Goal: Task Accomplishment & Management: Complete application form

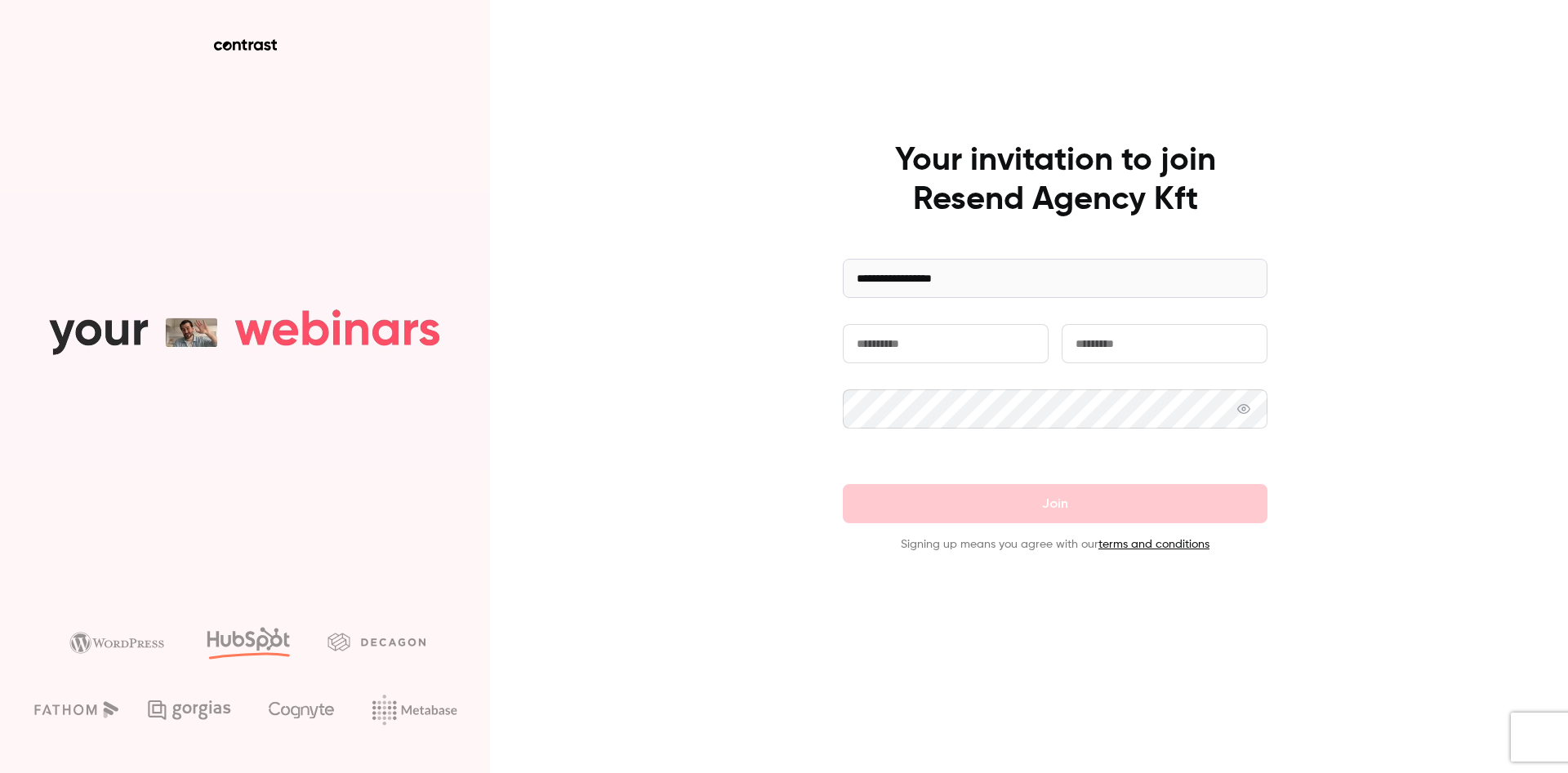
click at [881, 340] on input "text" at bounding box center [945, 343] width 206 height 39
type input "********"
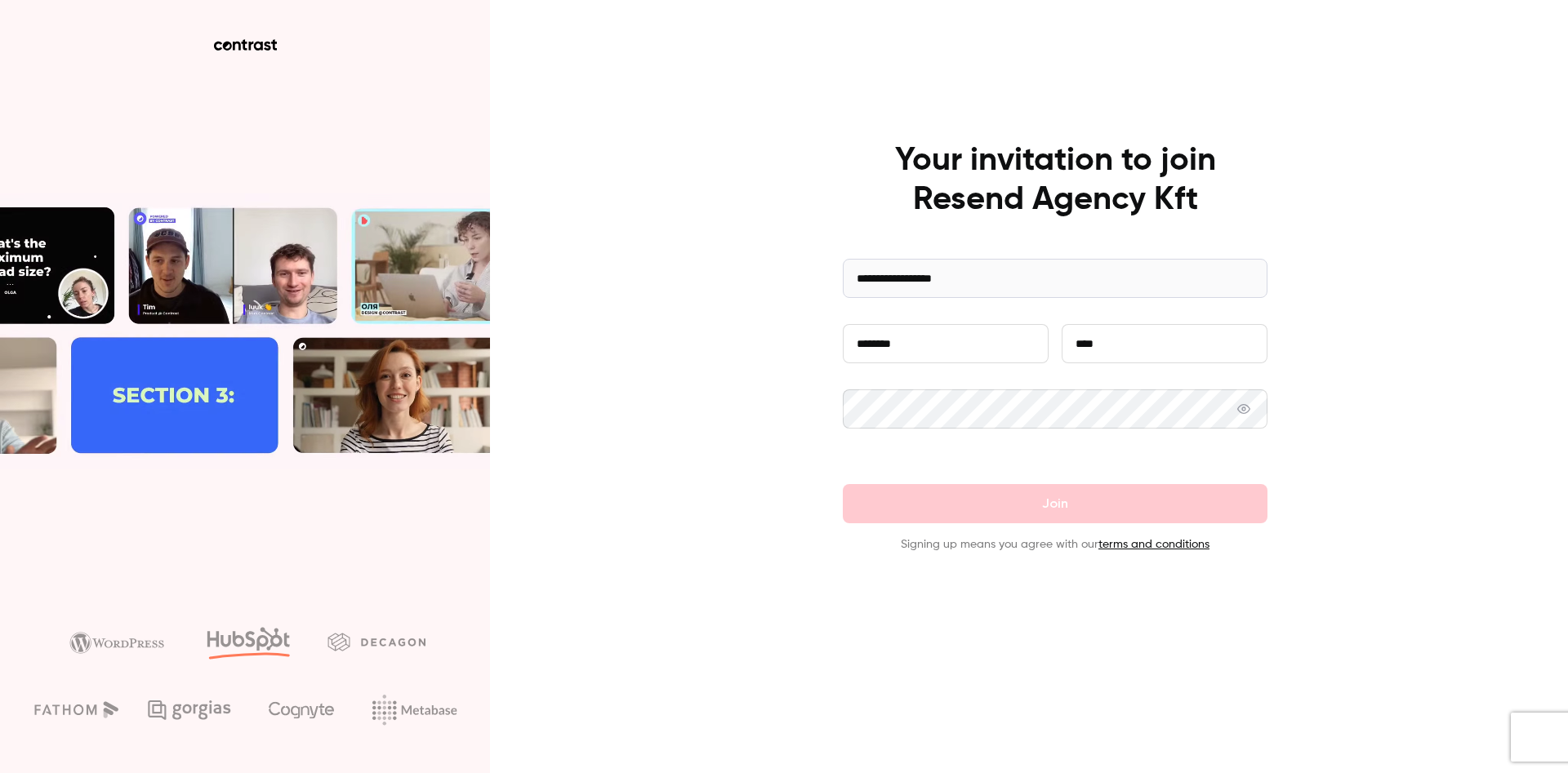
type input "****"
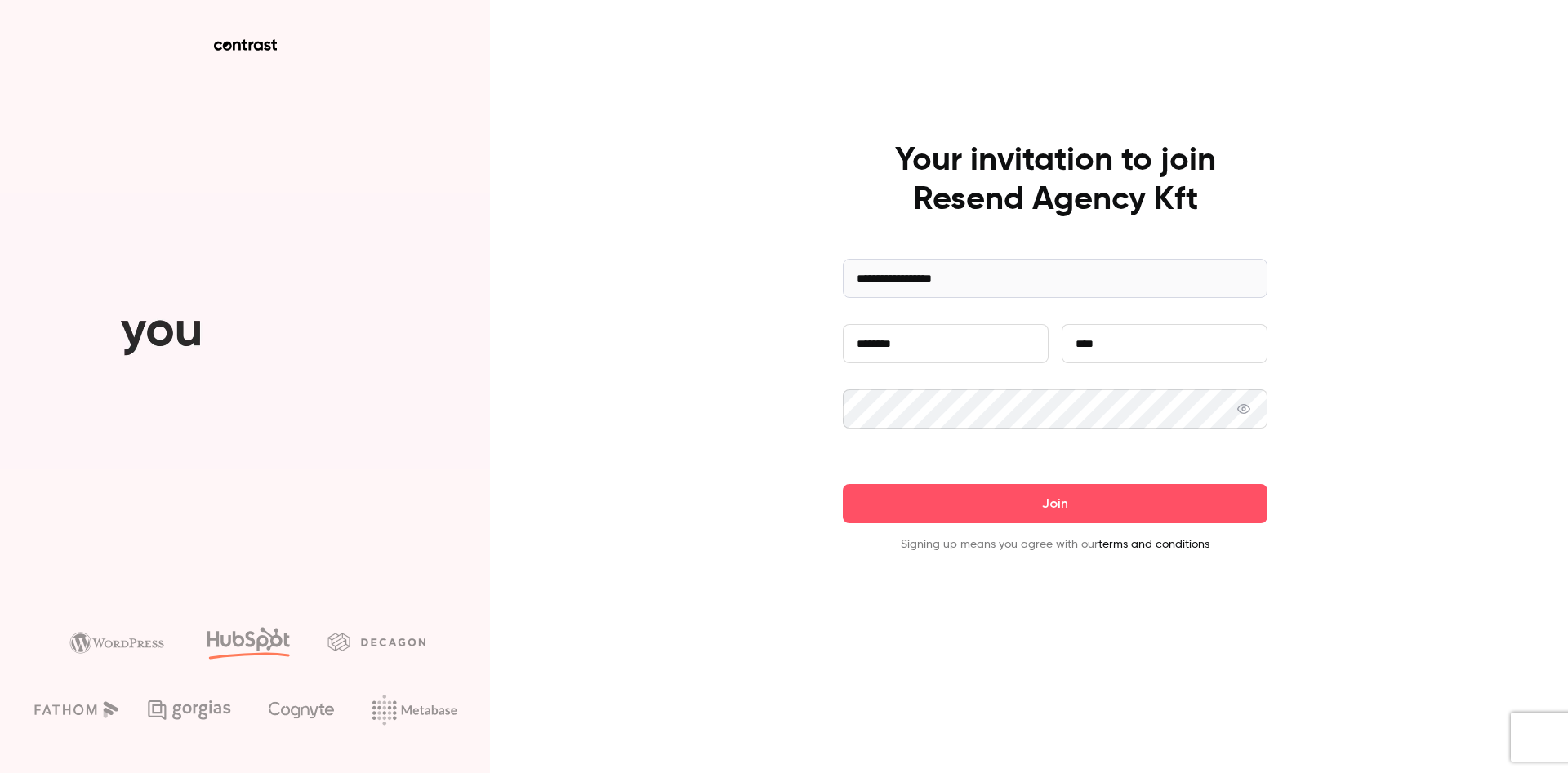
click at [1241, 400] on span at bounding box center [1244, 408] width 13 height 39
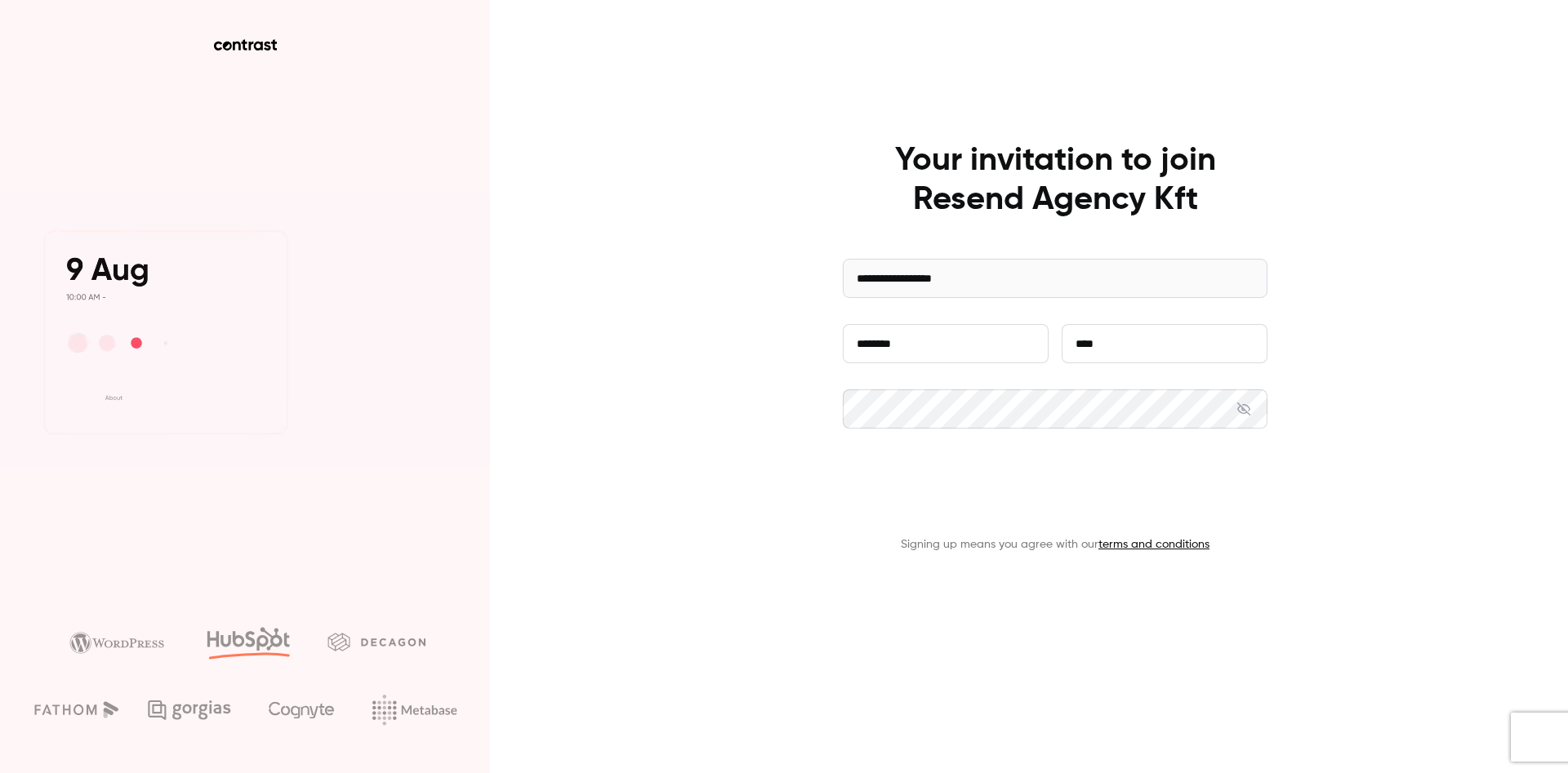
click at [941, 498] on button "Join" at bounding box center [1054, 503] width 424 height 39
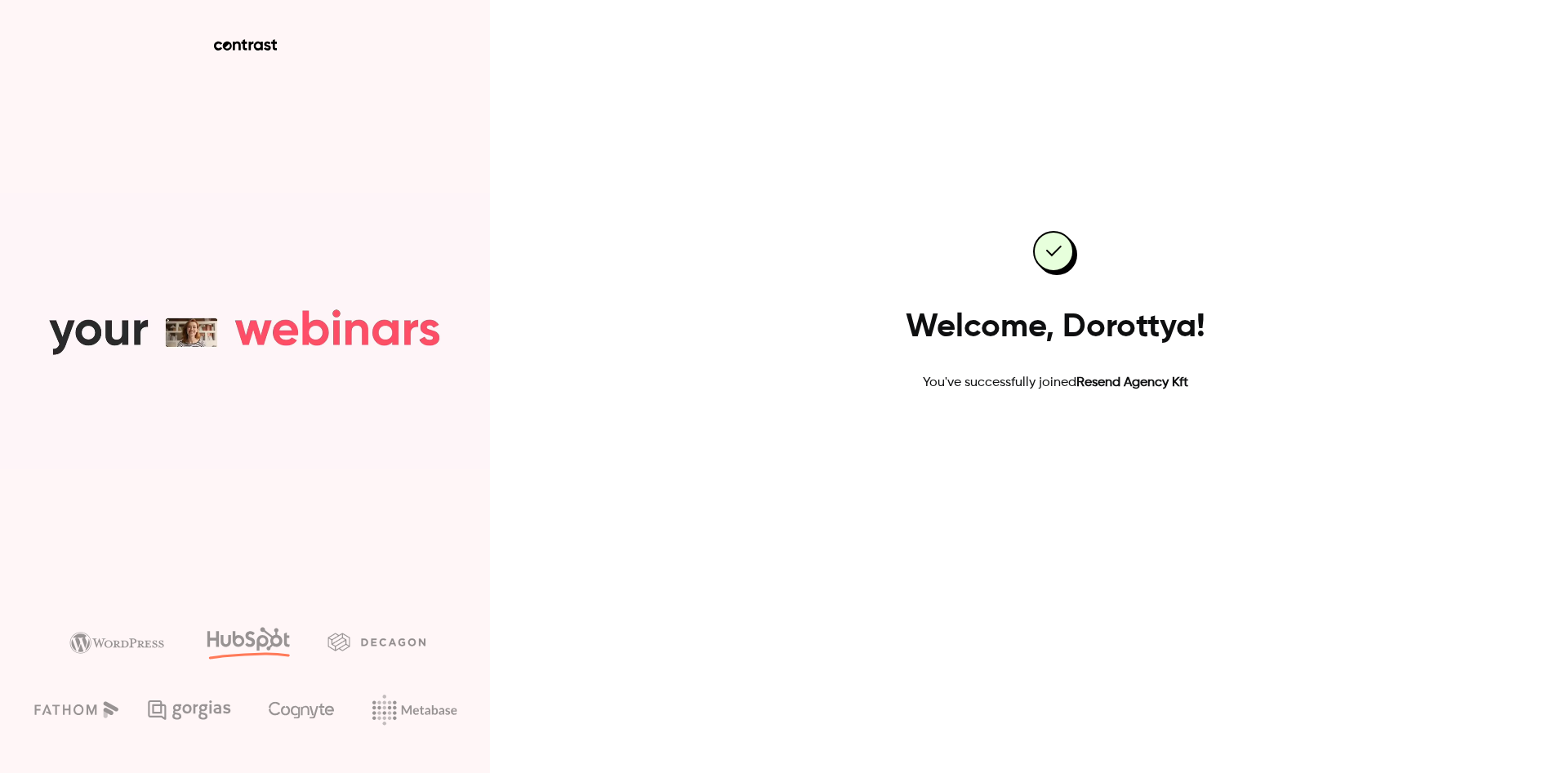
click at [1008, 453] on link "Go to dashboard" at bounding box center [1055, 444] width 139 height 39
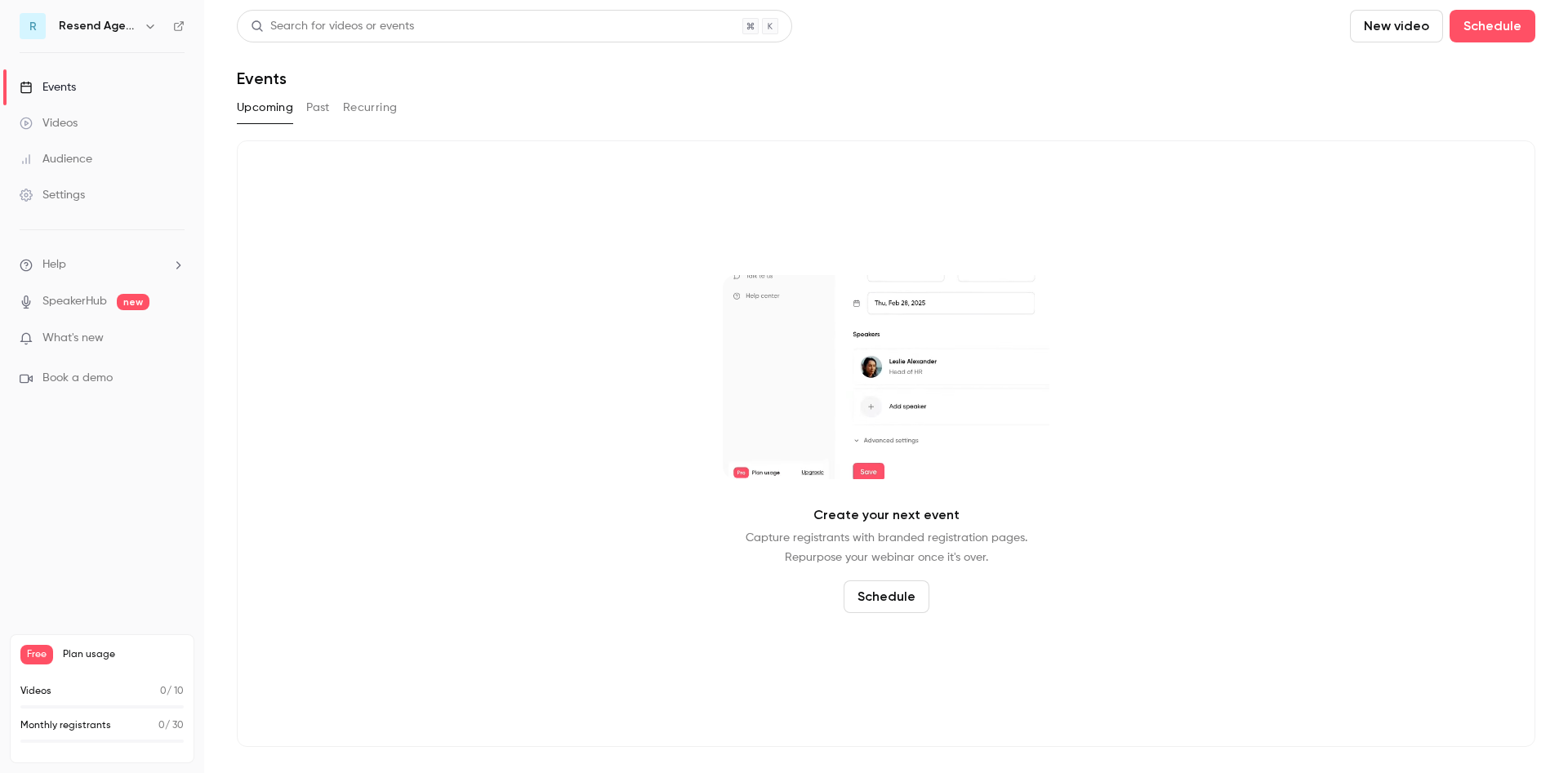
click at [72, 195] on div "Settings" at bounding box center [52, 195] width 65 height 16
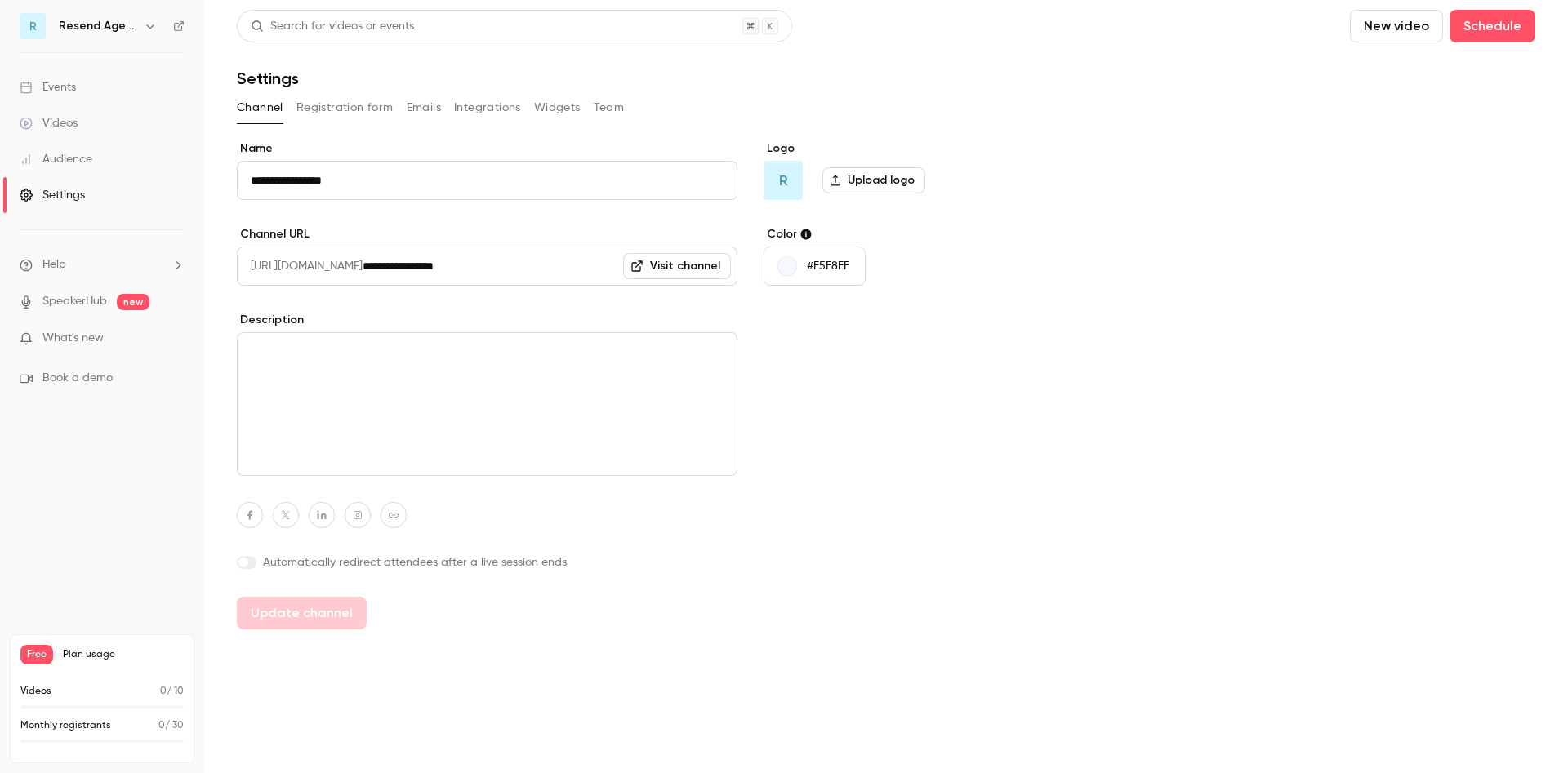
click at [74, 335] on span "What's new" at bounding box center [73, 338] width 61 height 17
click at [1188, 145] on div at bounding box center [784, 386] width 1568 height 773
click at [656, 272] on link "Visit channel" at bounding box center [677, 266] width 108 height 26
click at [882, 177] on label "Upload logo" at bounding box center [873, 180] width 103 height 26
click at [0, 0] on input "Upload logo" at bounding box center [0, 0] width 0 height 0
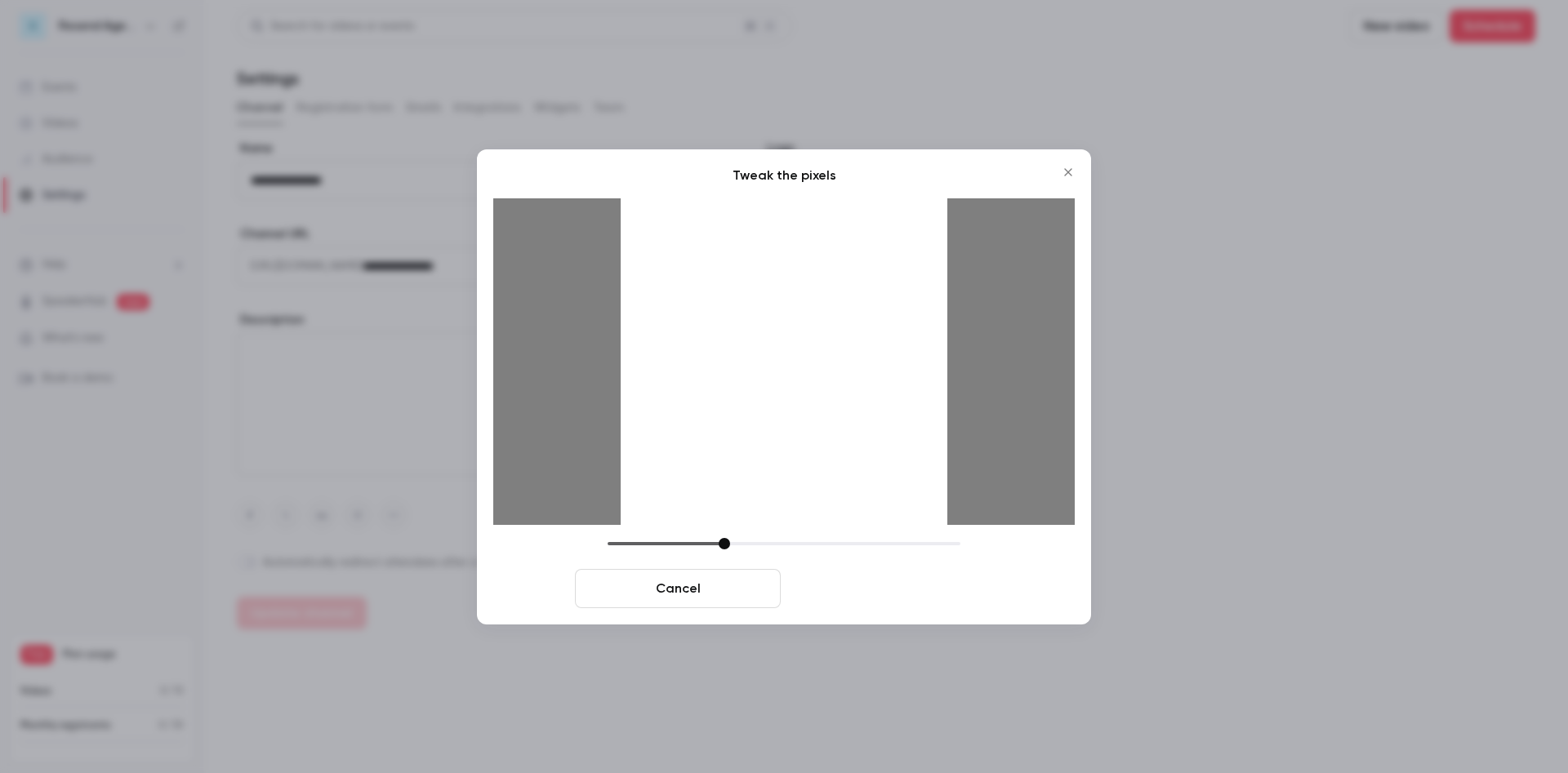
click at [853, 593] on button "Crop and save" at bounding box center [890, 588] width 206 height 39
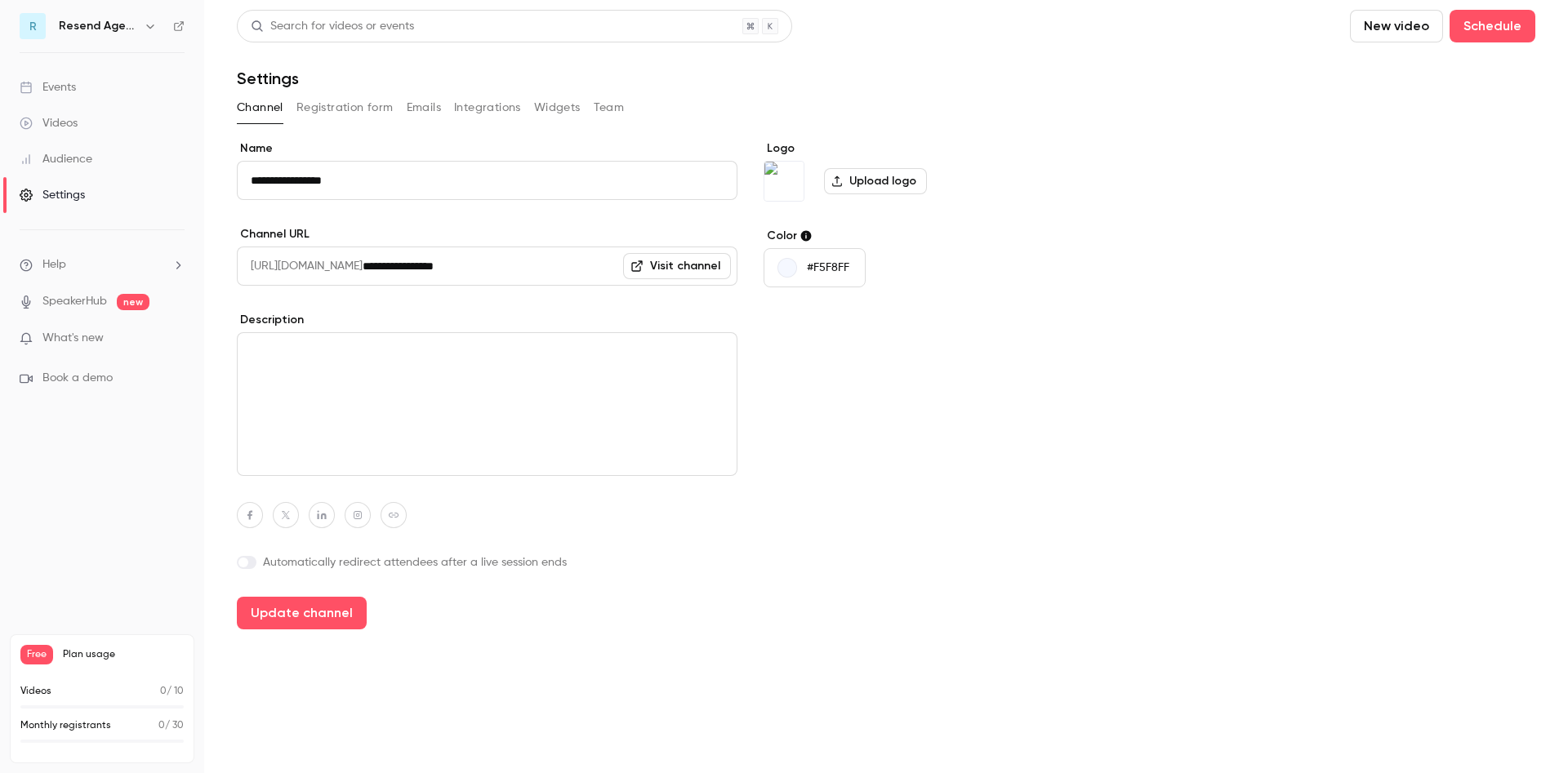
click at [660, 265] on link "Visit channel" at bounding box center [677, 266] width 108 height 26
click at [993, 210] on div "Logo Upload logo Color #F5F8FF" at bounding box center [888, 385] width 250 height 489
click at [281, 618] on button "Update channel" at bounding box center [302, 612] width 129 height 33
click at [332, 110] on button "Registration form" at bounding box center [345, 108] width 97 height 26
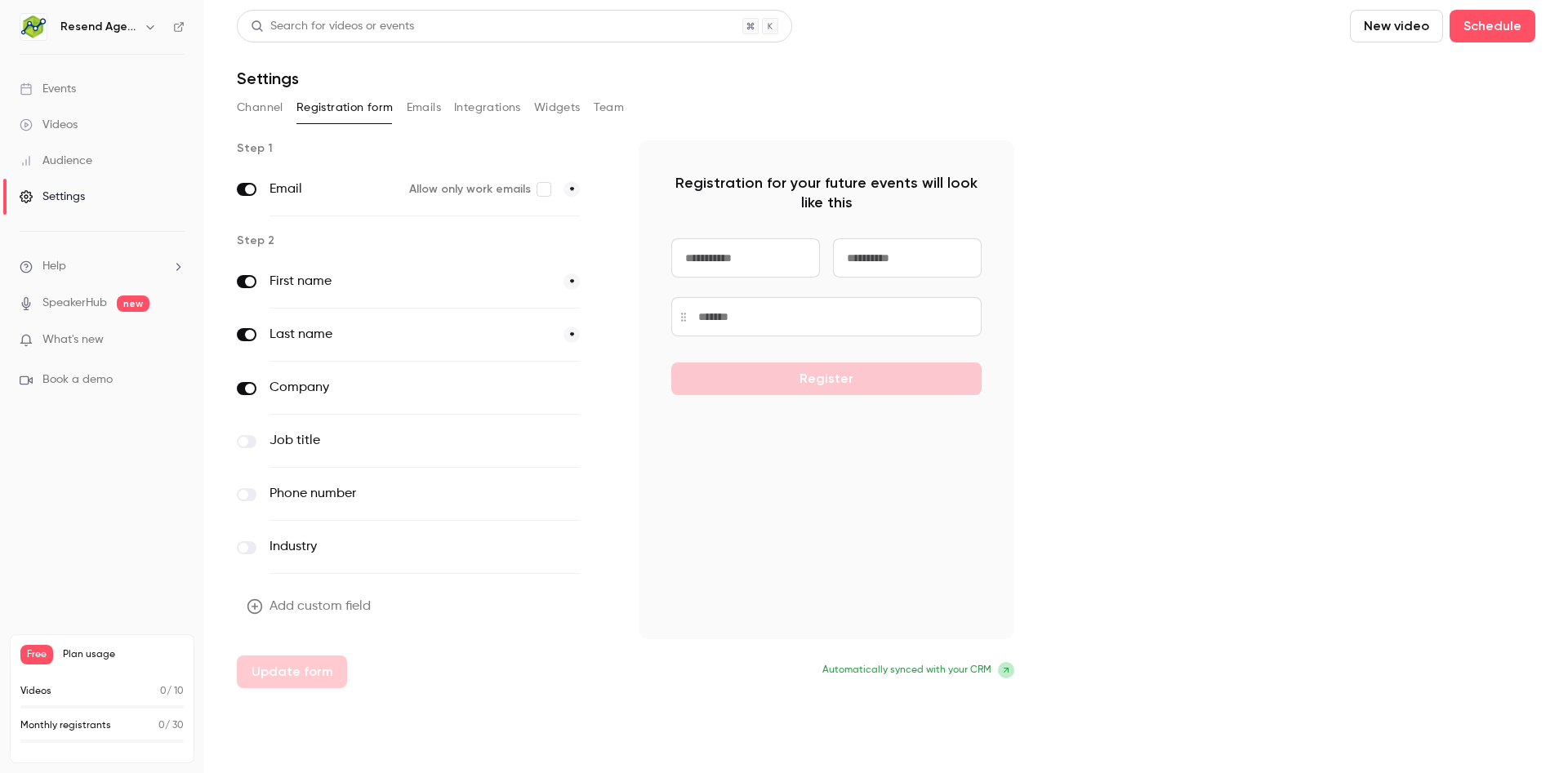
click at [425, 116] on button "Emails" at bounding box center [423, 108] width 34 height 26
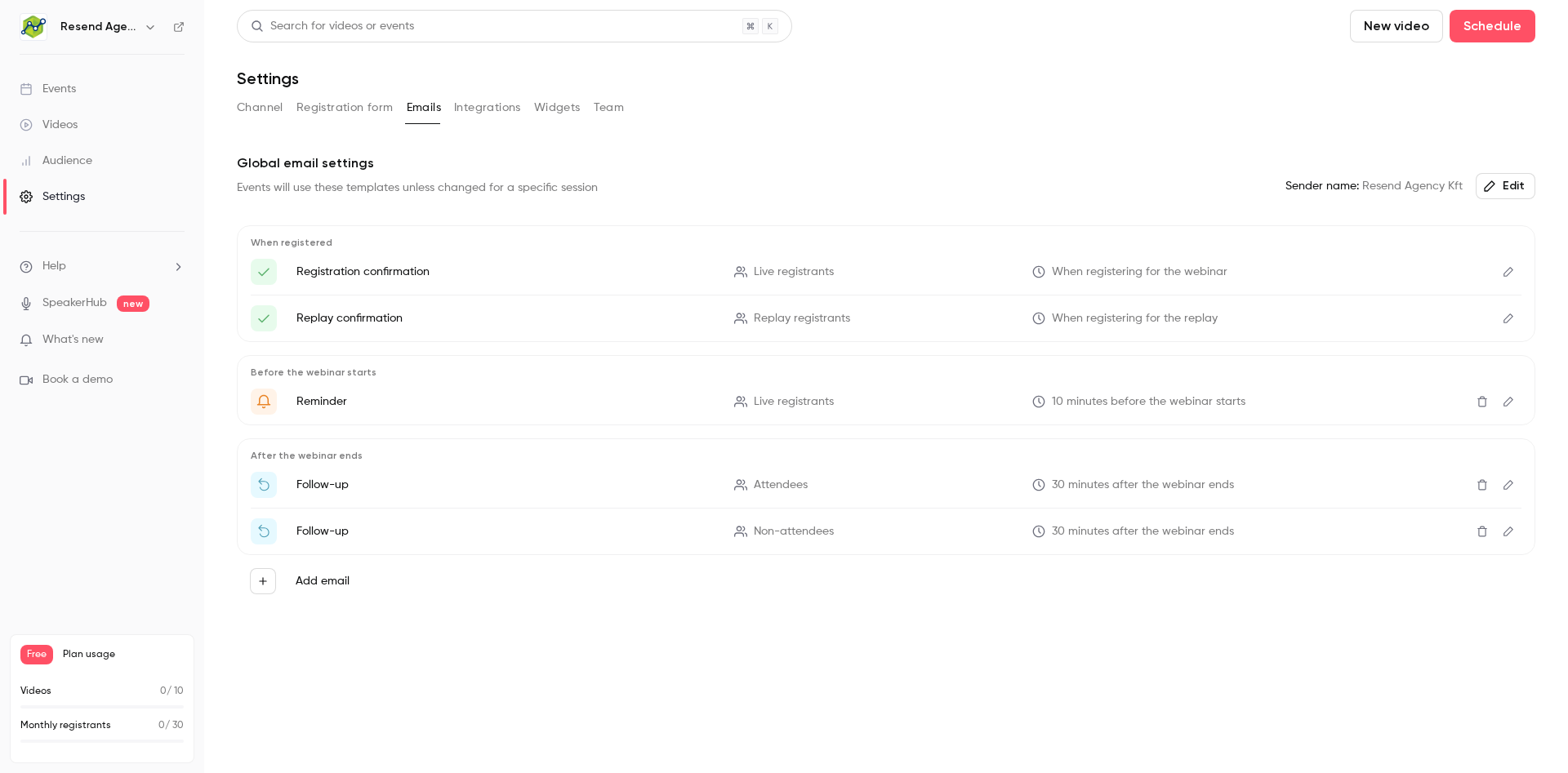
click at [63, 207] on link "Settings" at bounding box center [102, 197] width 204 height 36
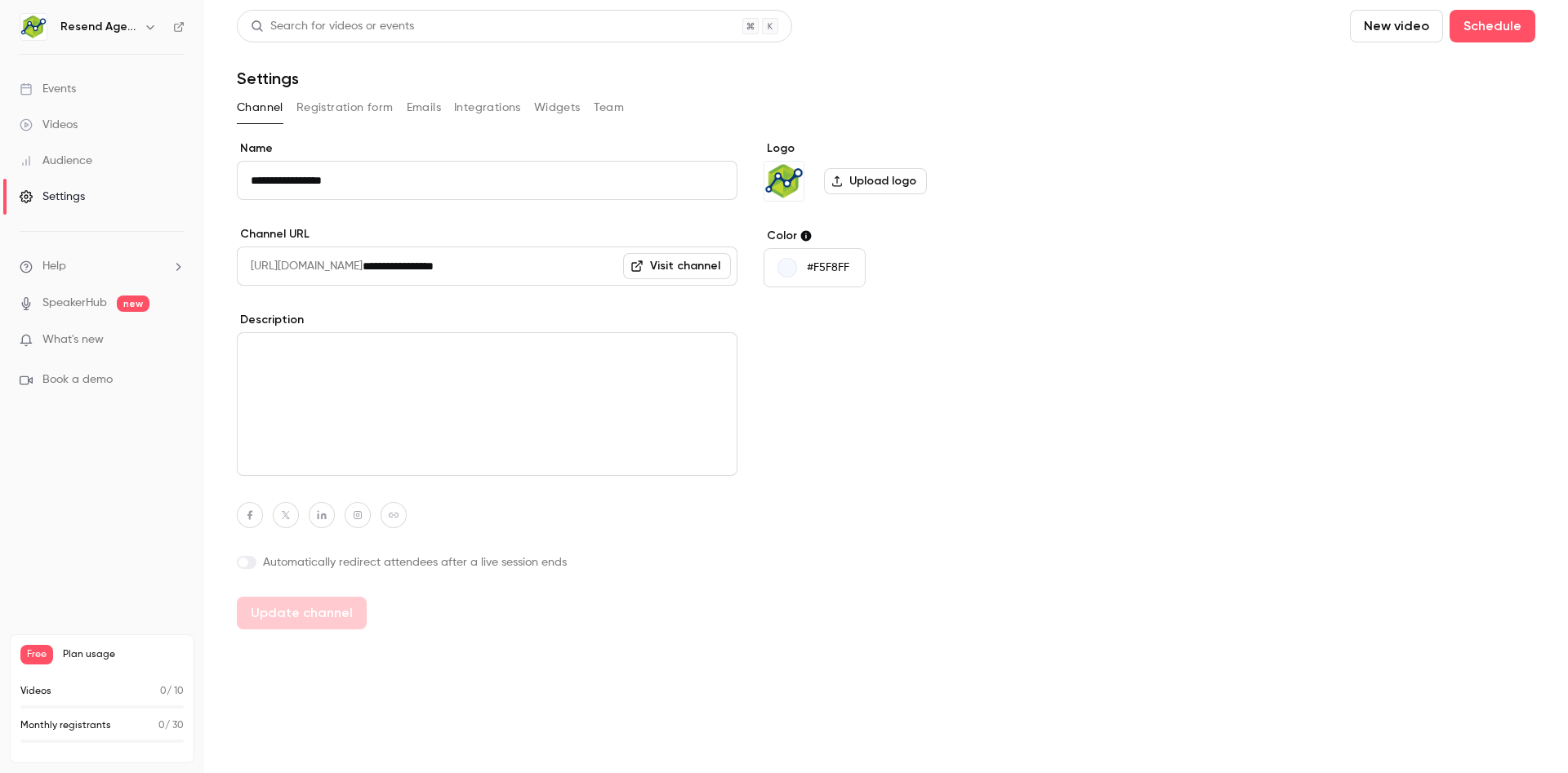
click at [334, 110] on button "Registration form" at bounding box center [345, 108] width 97 height 26
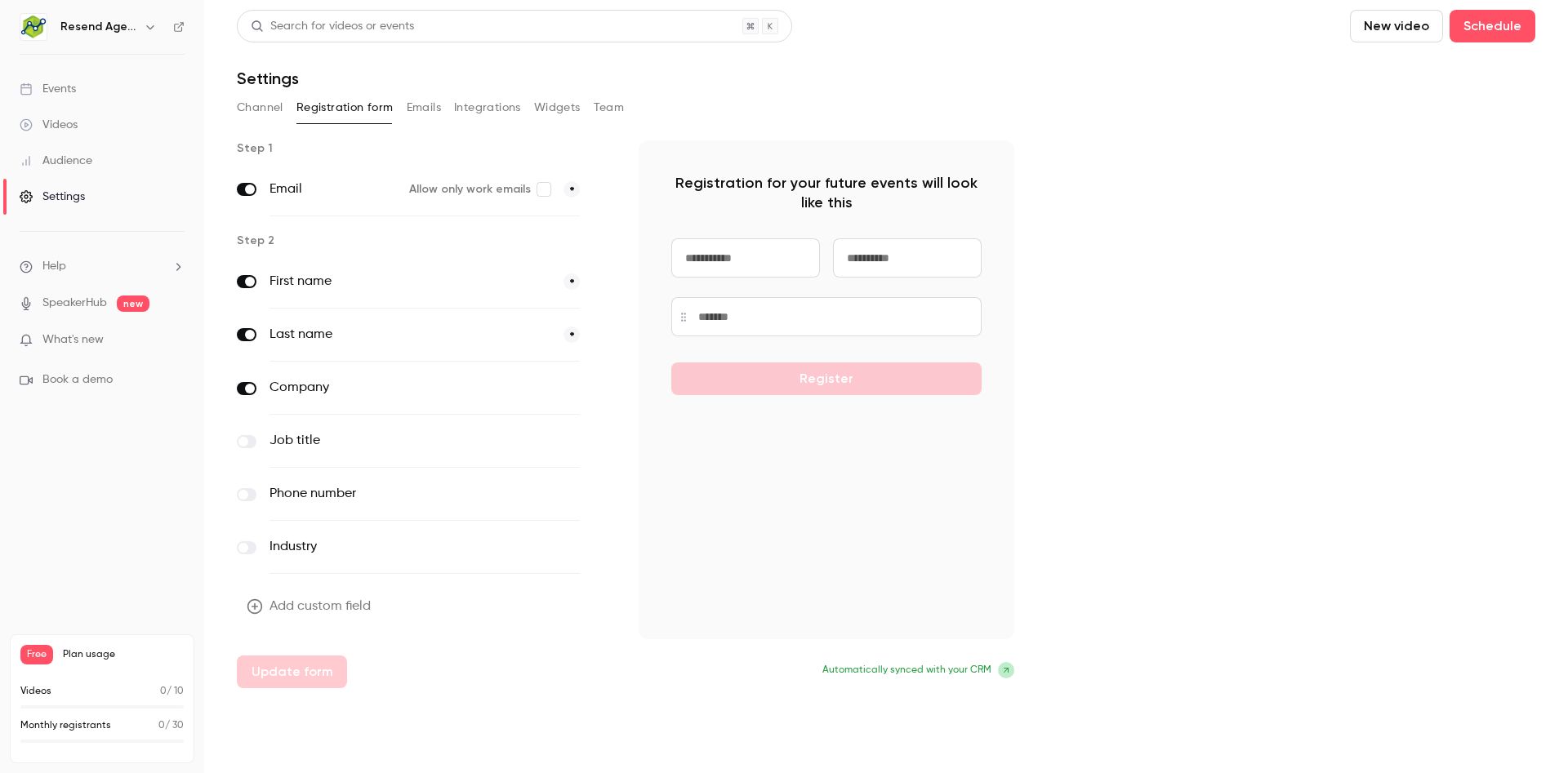
click at [252, 112] on button "Channel" at bounding box center [260, 108] width 46 height 26
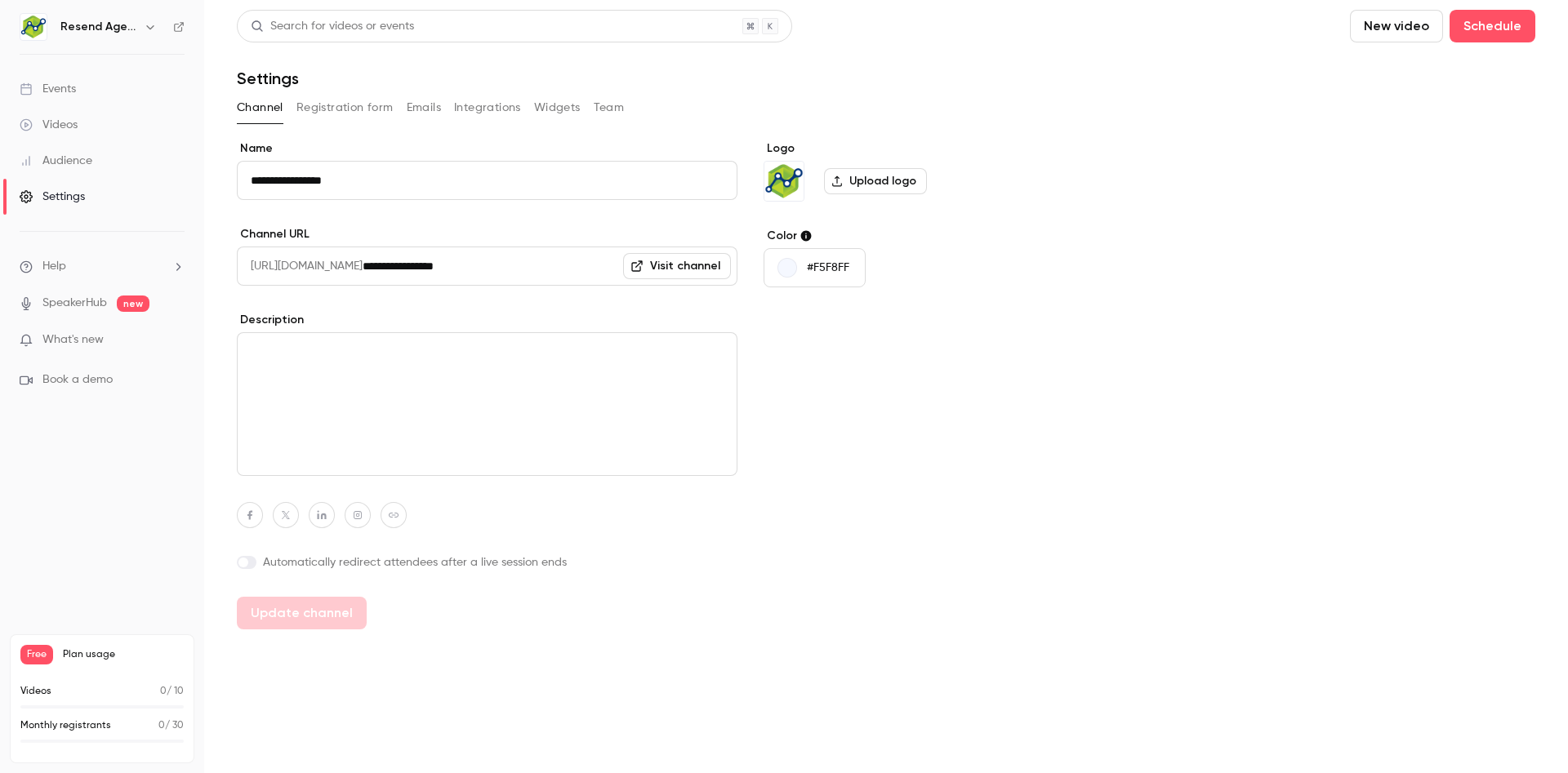
click at [346, 107] on button "Registration form" at bounding box center [345, 108] width 97 height 26
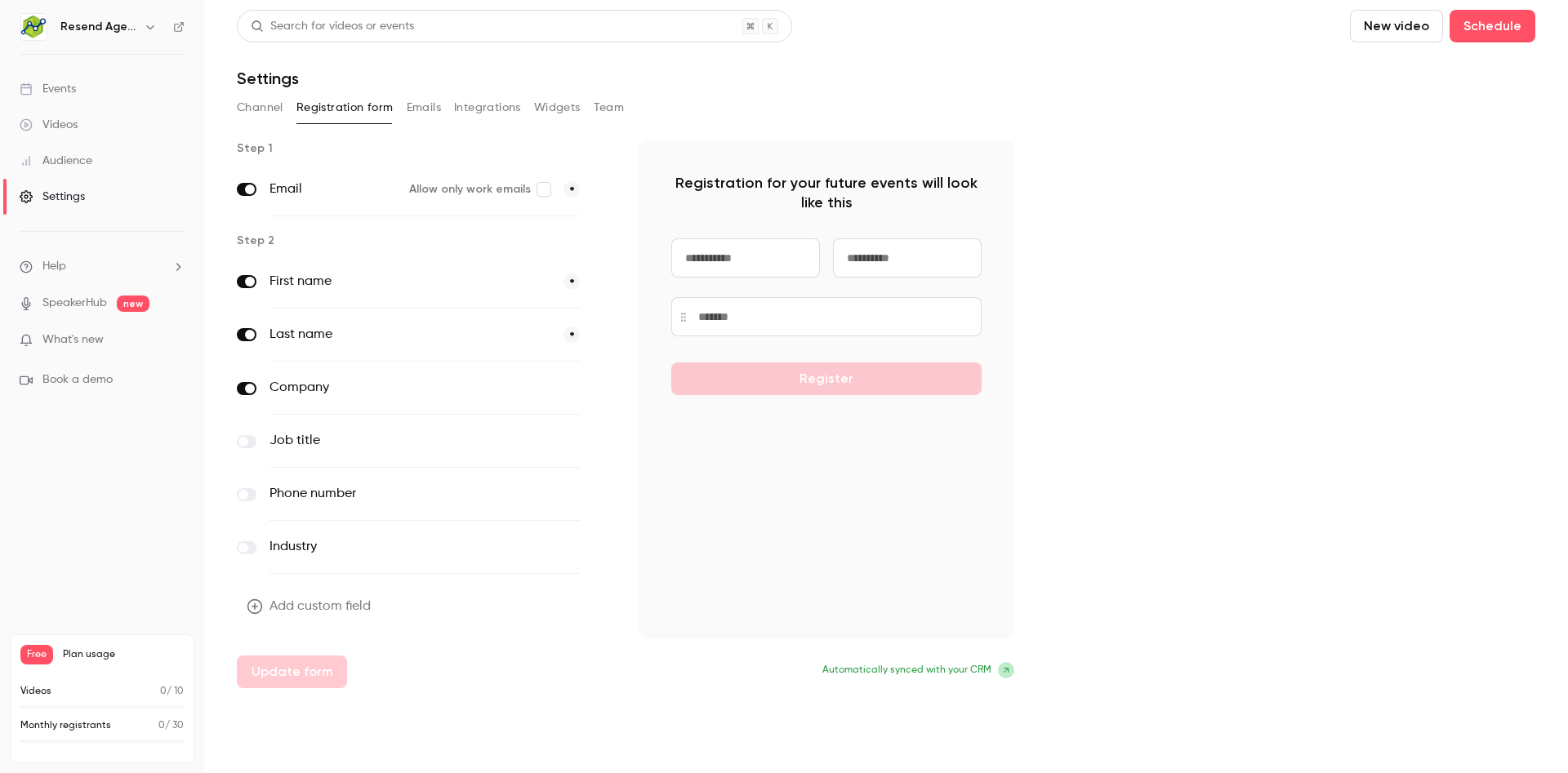
click at [410, 116] on button "Emails" at bounding box center [423, 108] width 34 height 26
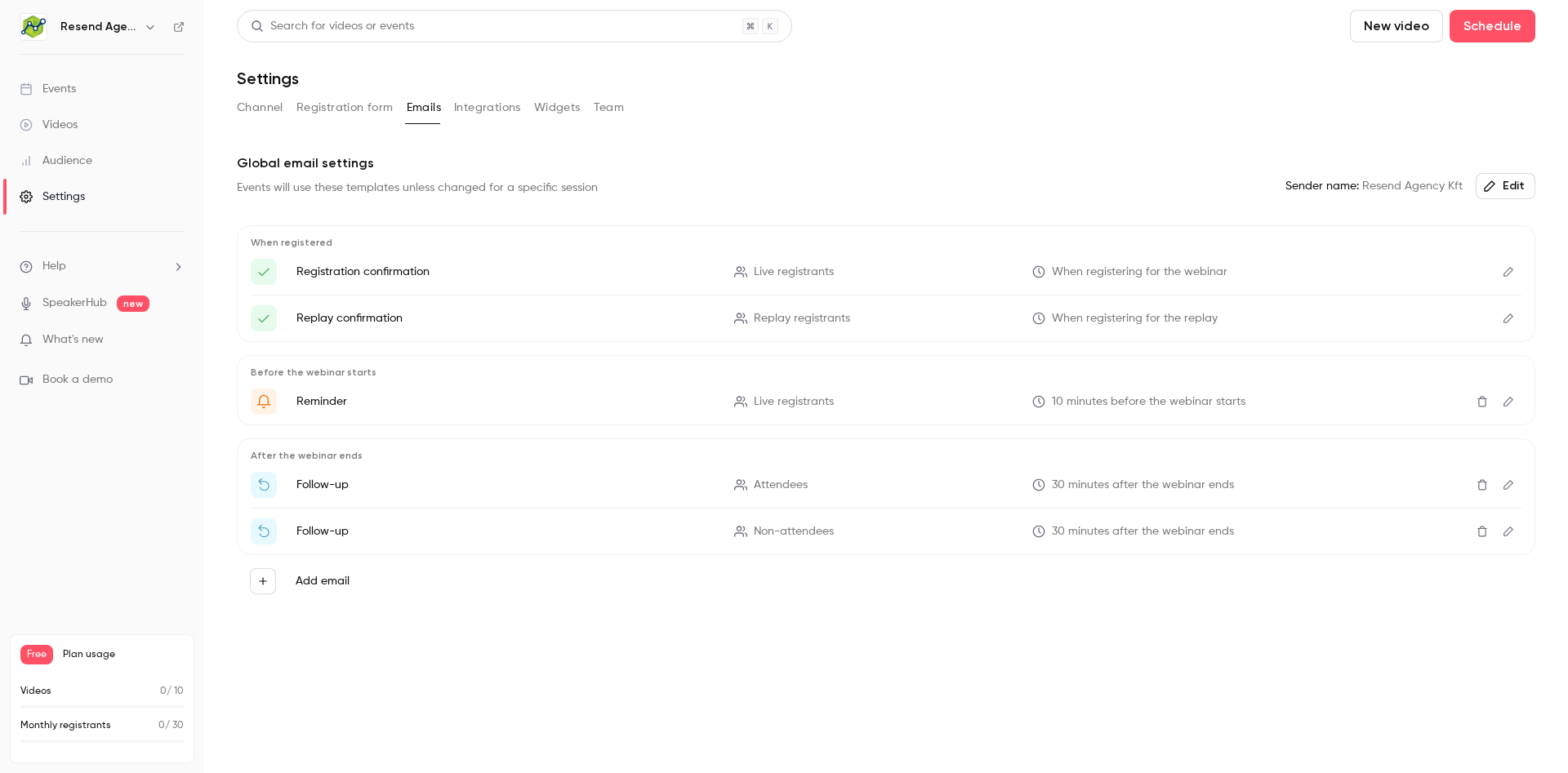
click at [475, 107] on button "Integrations" at bounding box center [487, 108] width 67 height 26
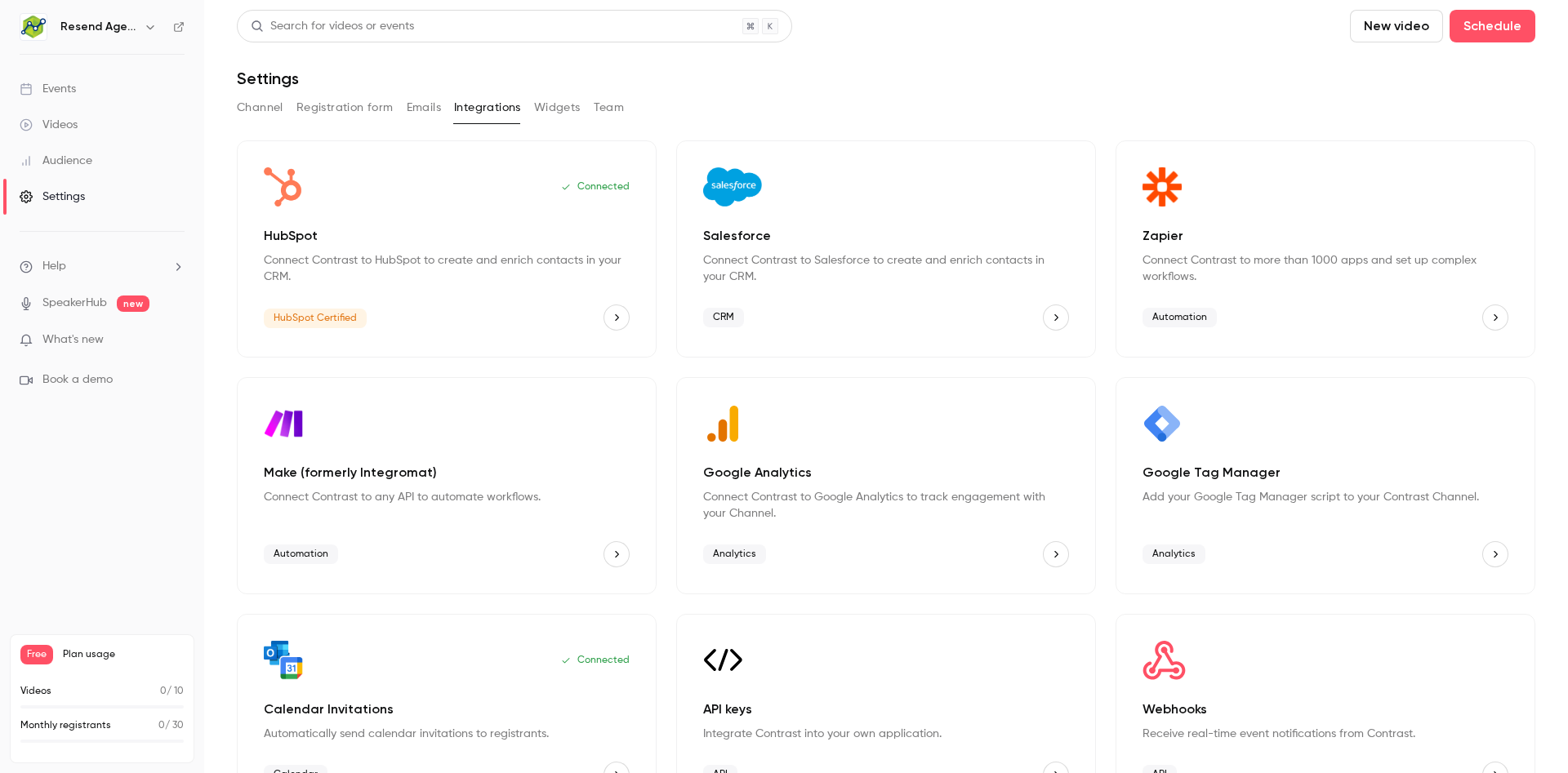
click at [407, 106] on button "Emails" at bounding box center [423, 108] width 34 height 26
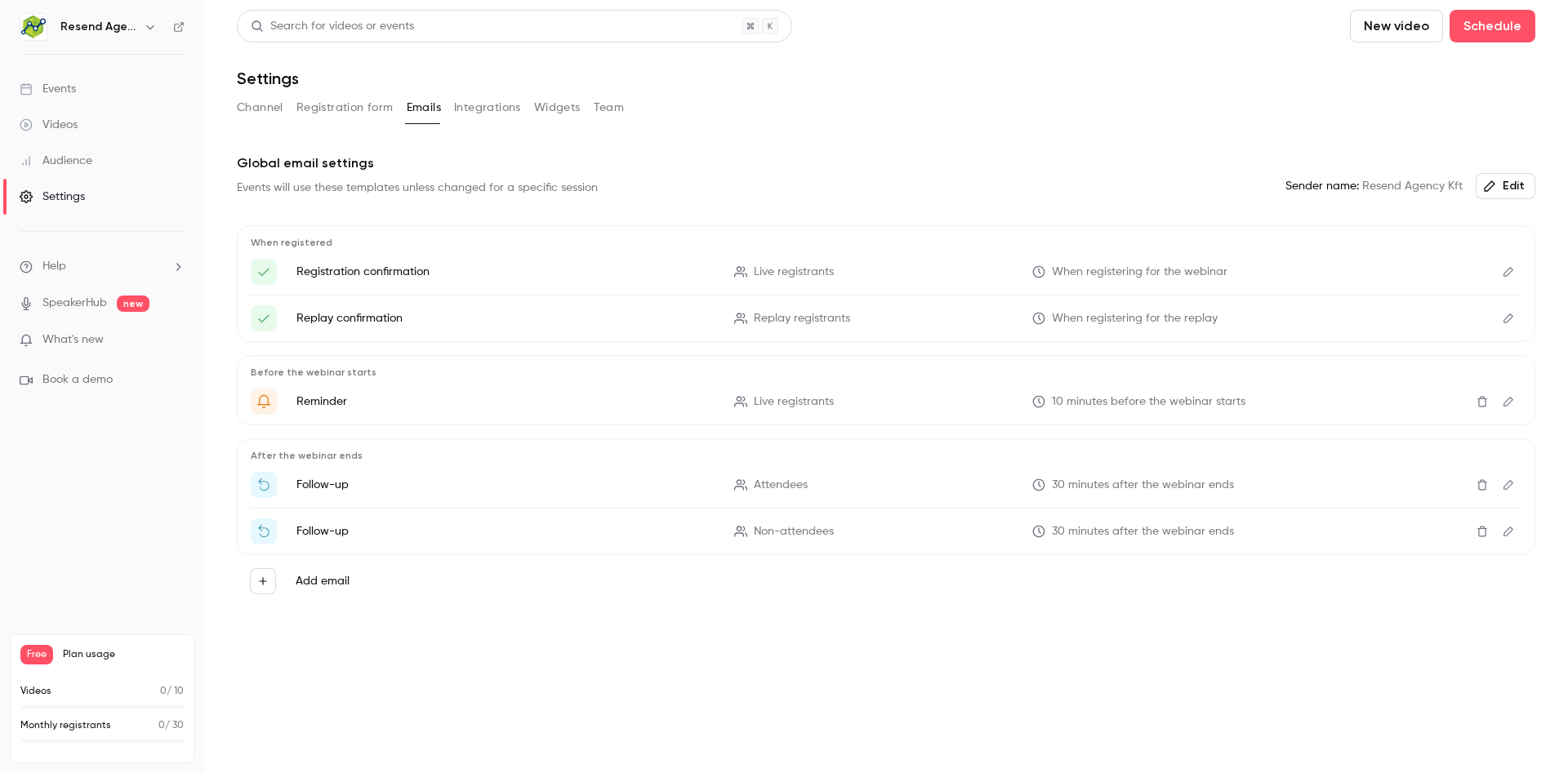
click at [476, 112] on button "Integrations" at bounding box center [487, 108] width 67 height 26
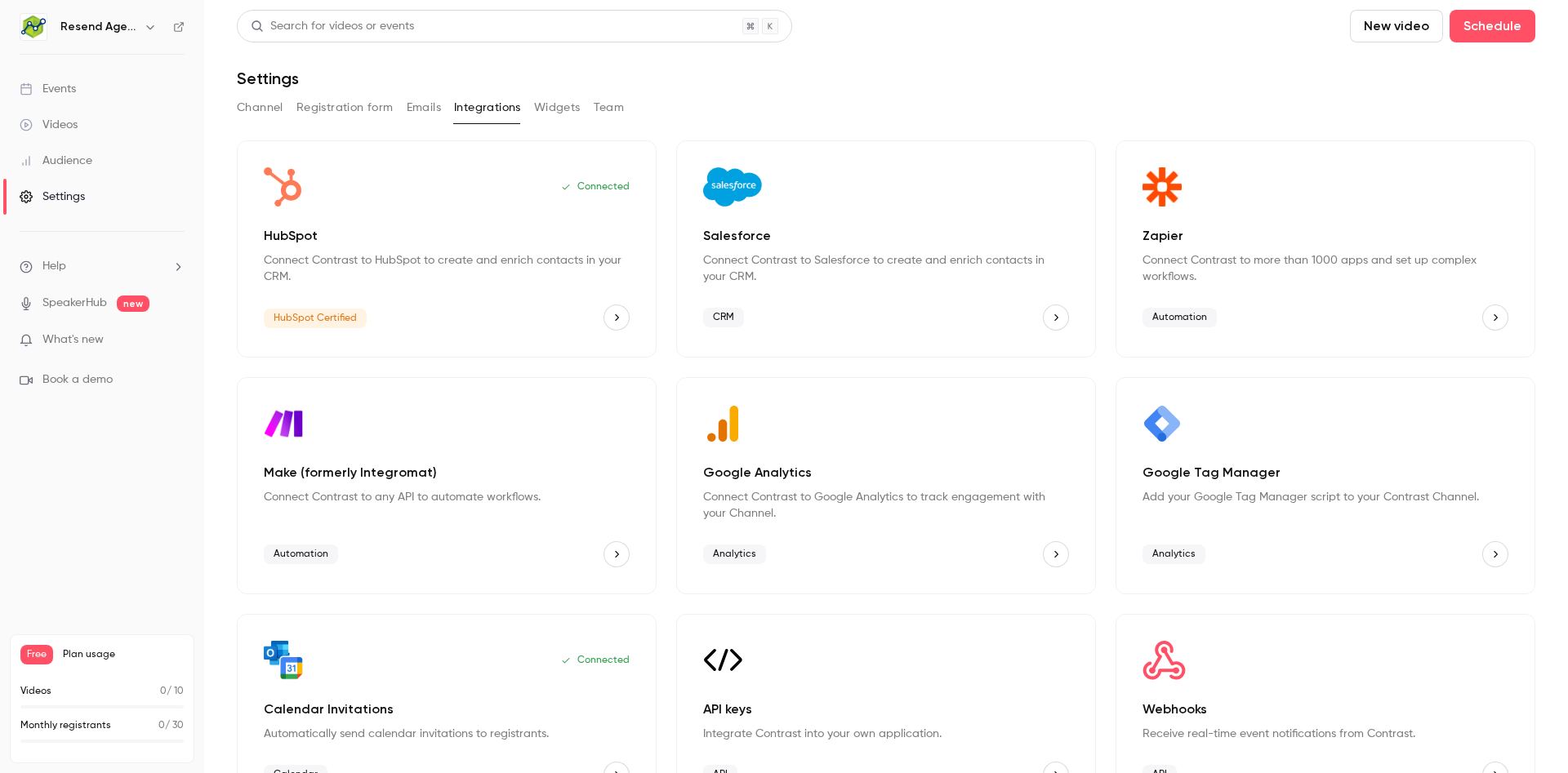
click at [447, 240] on p "HubSpot" at bounding box center [446, 235] width 366 height 20
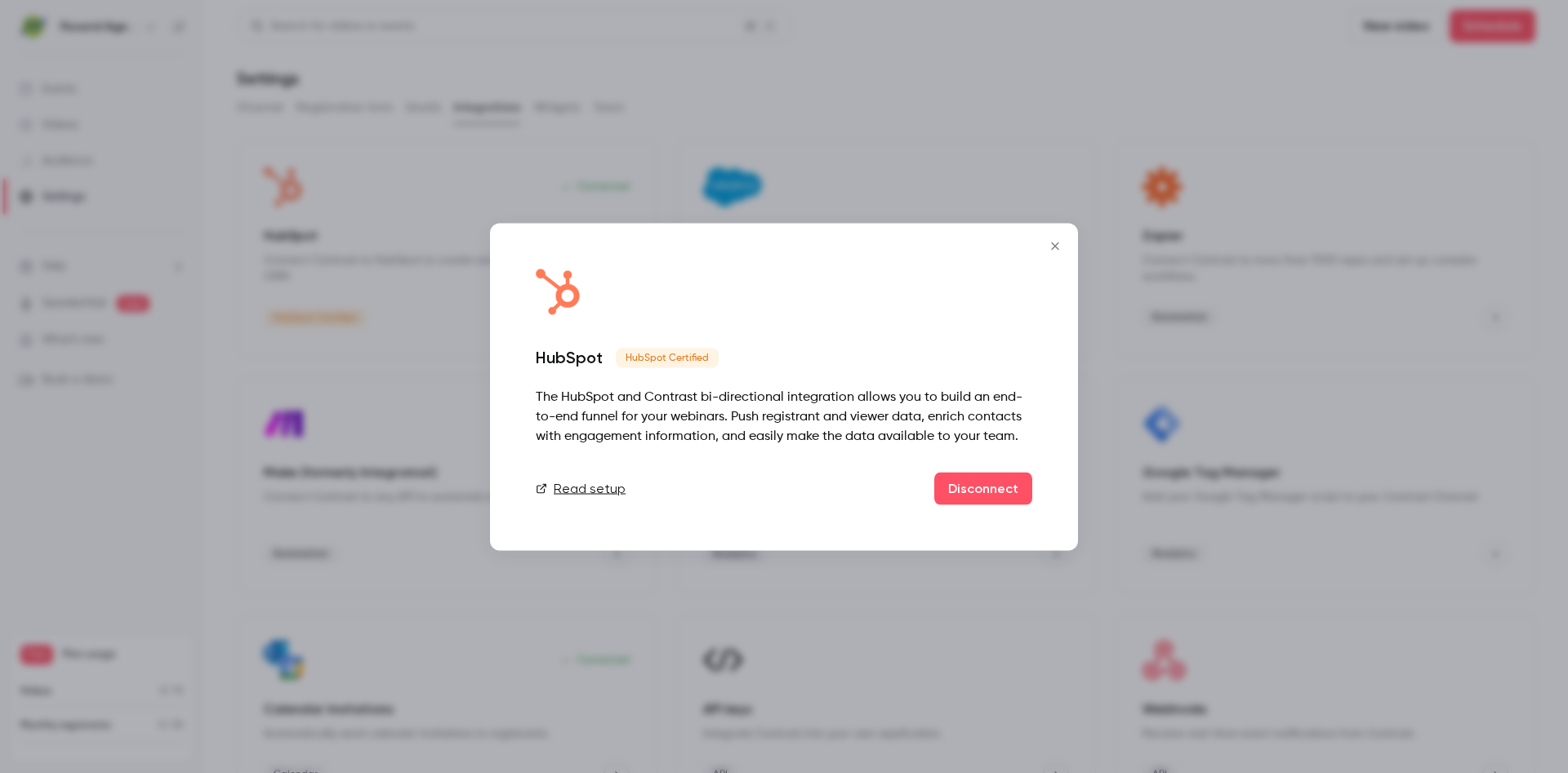
click at [584, 486] on link "Read setup" at bounding box center [580, 488] width 90 height 20
click at [1054, 246] on icon "Close" at bounding box center [1055, 246] width 8 height 8
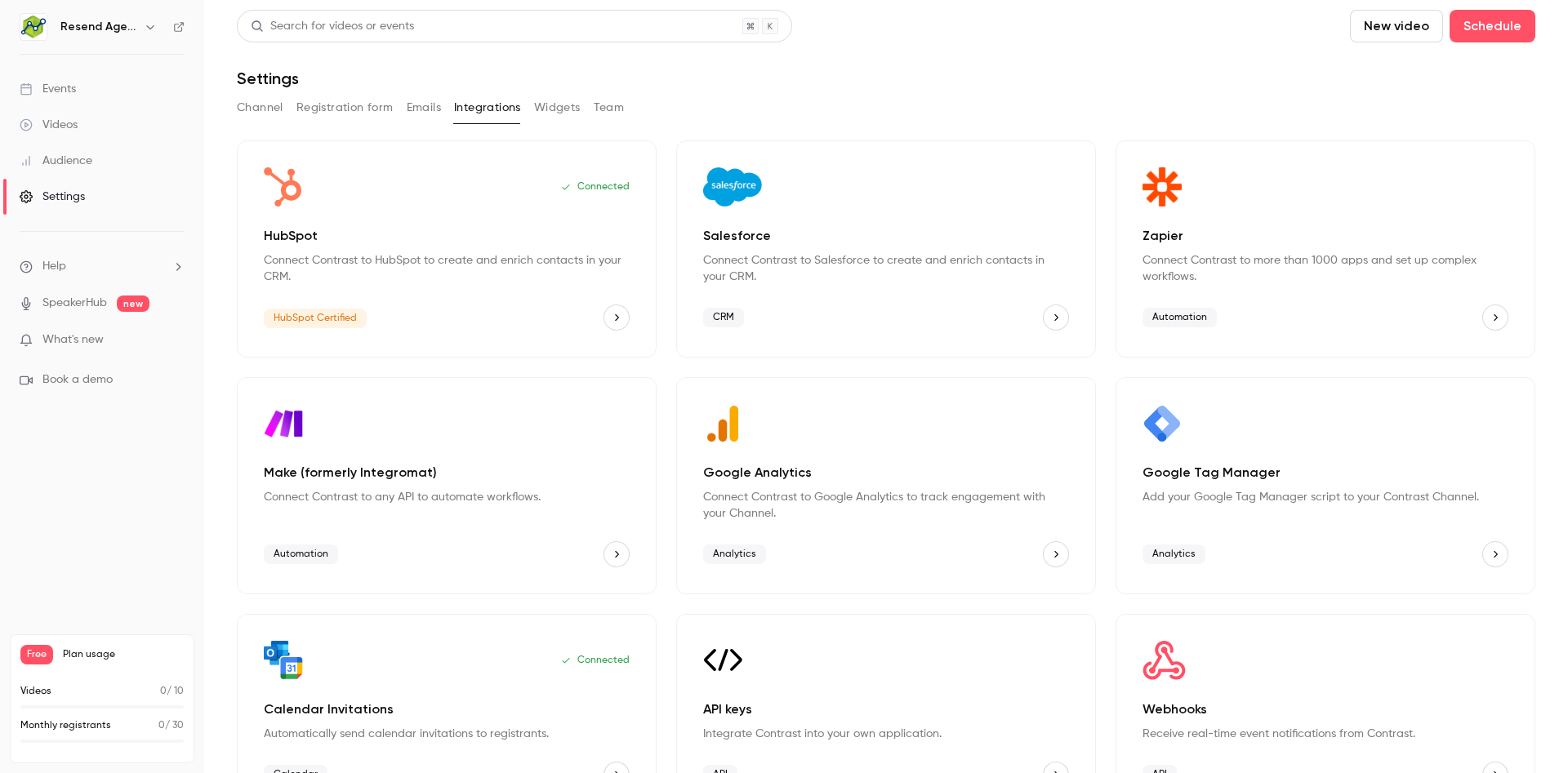
click at [612, 316] on icon "HubSpot" at bounding box center [616, 318] width 11 height 11
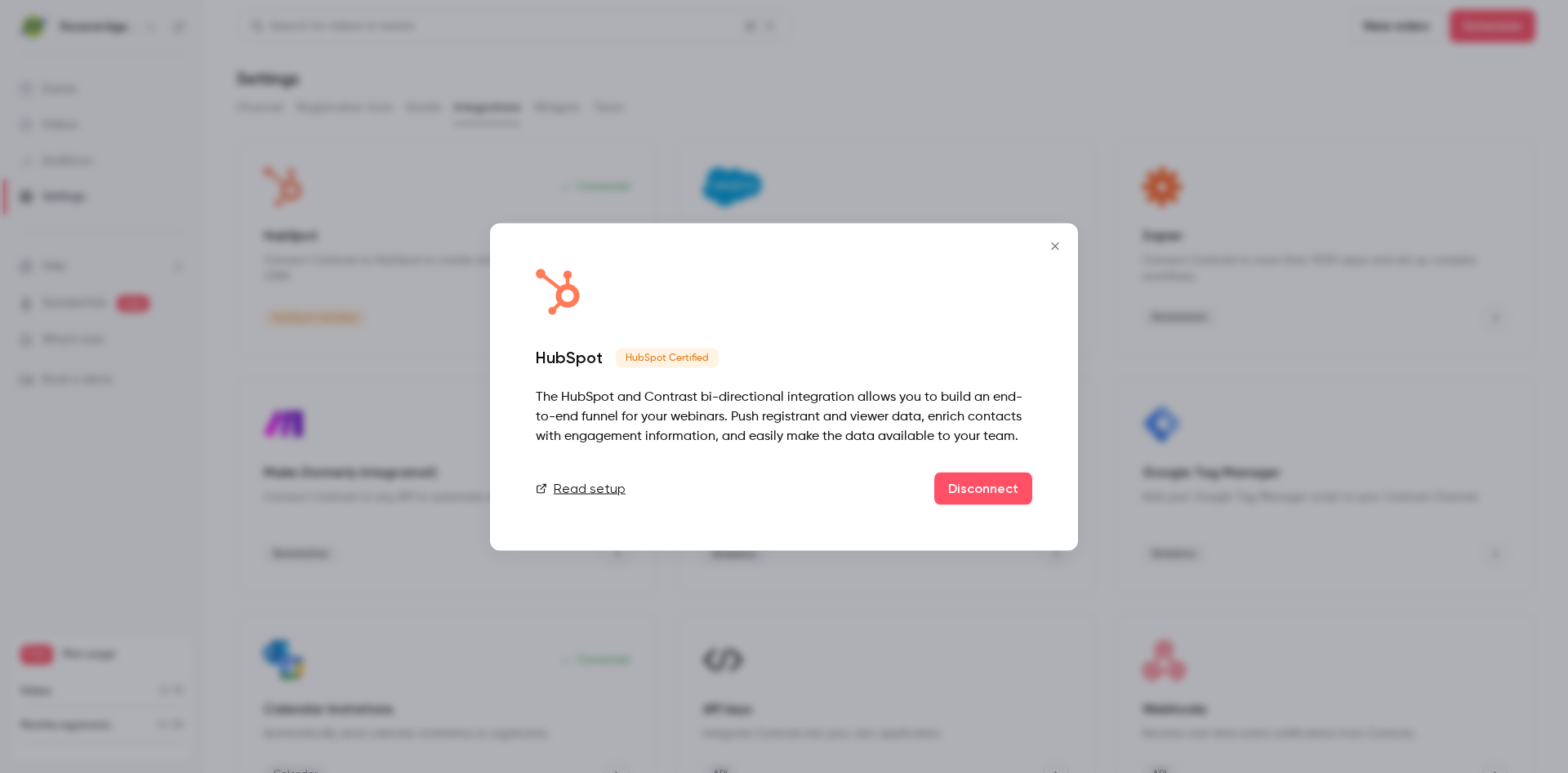
click at [1064, 247] on icon "Close" at bounding box center [1055, 246] width 20 height 13
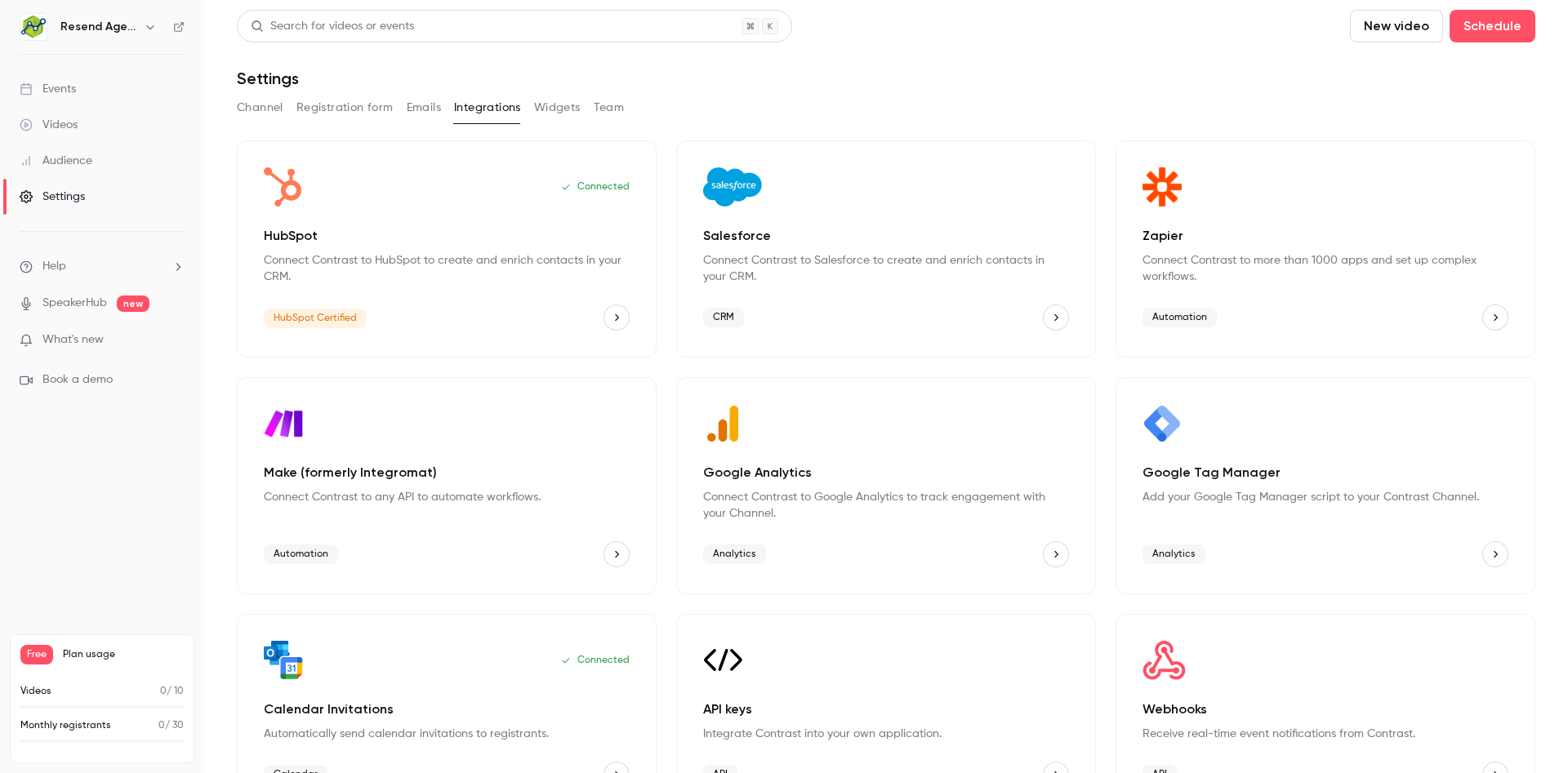
click at [550, 105] on button "Widgets" at bounding box center [557, 108] width 46 height 26
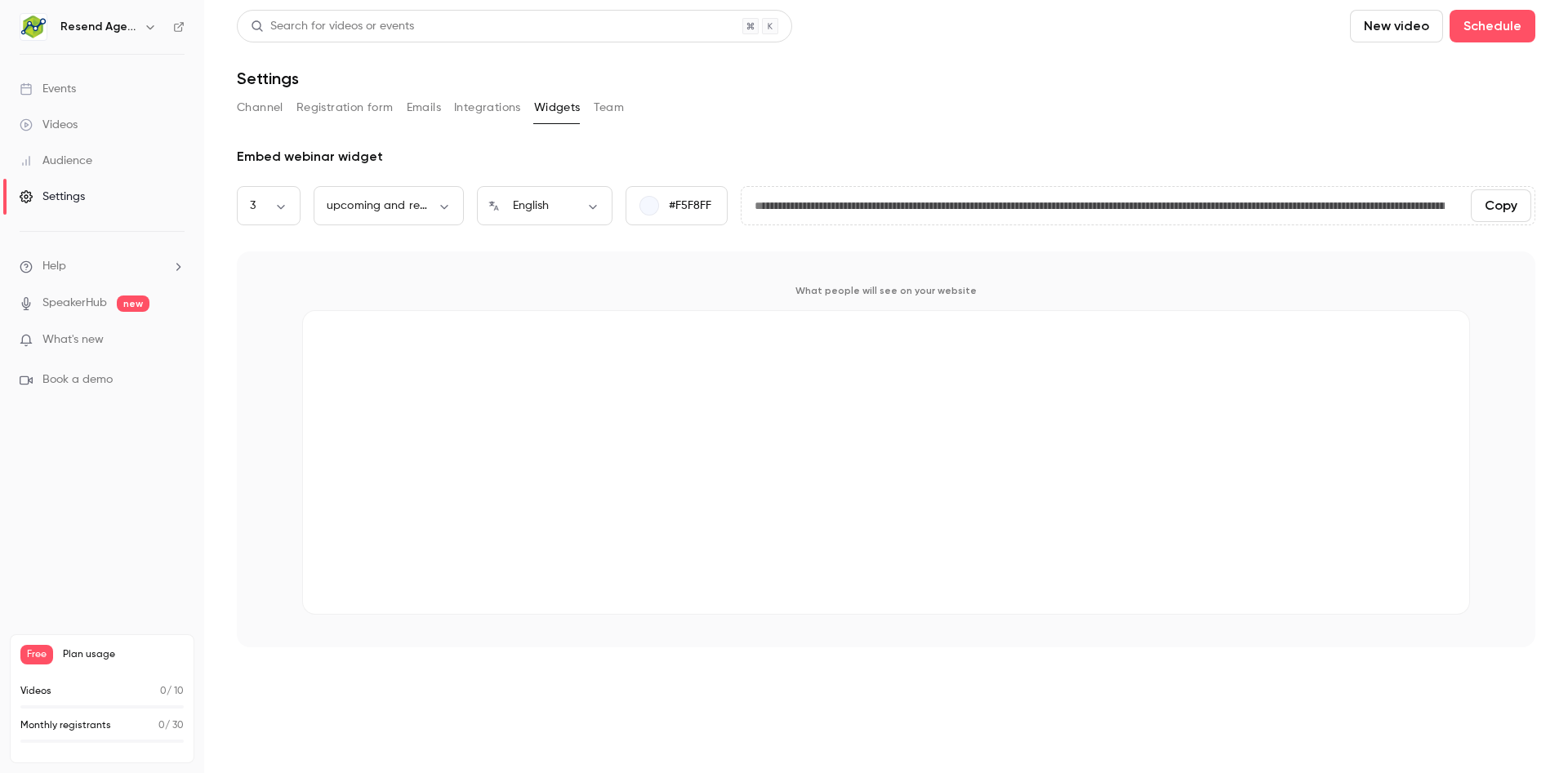
click at [615, 106] on button "Team" at bounding box center [609, 108] width 31 height 26
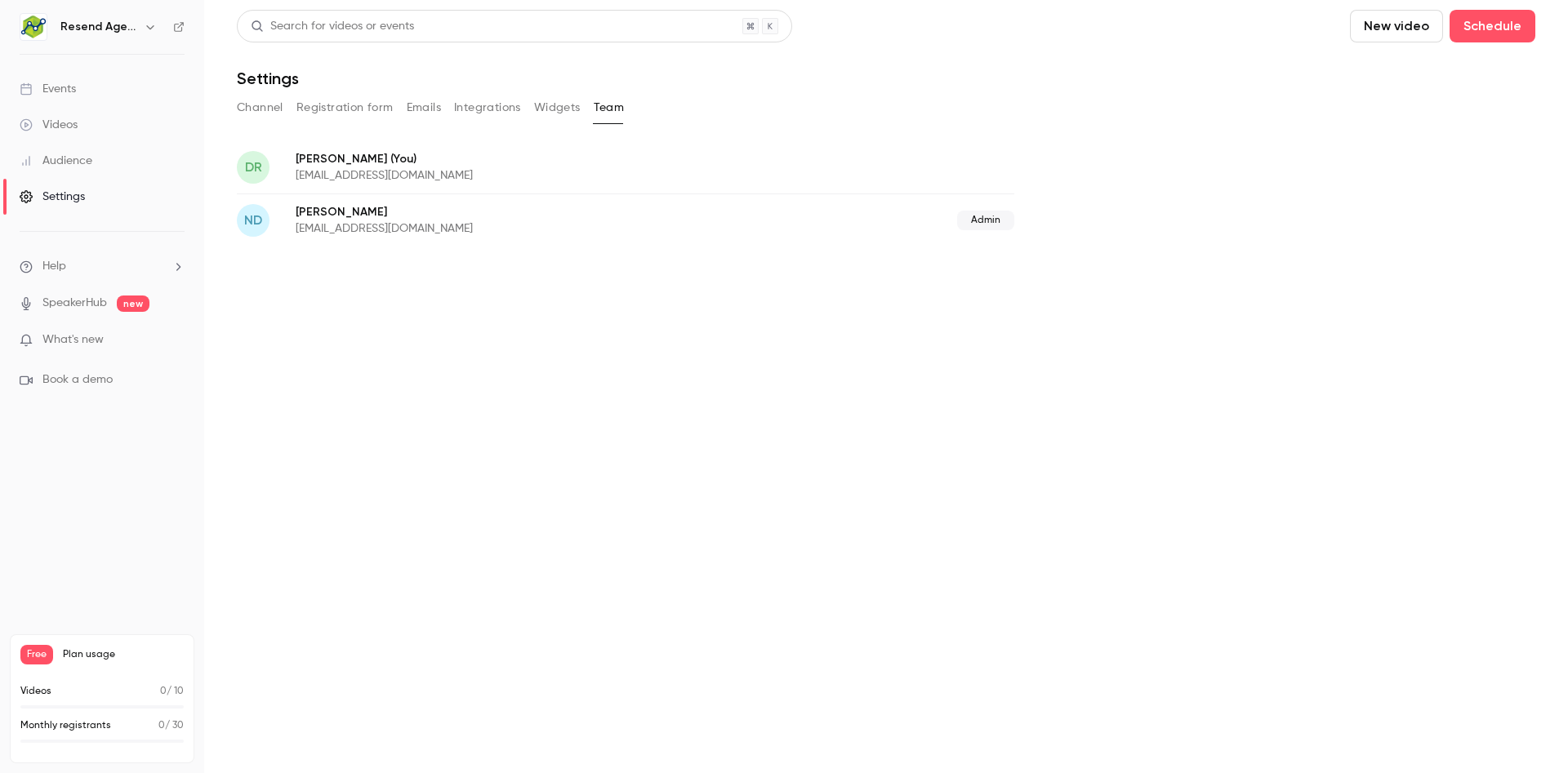
click at [1432, 26] on button "New video" at bounding box center [1396, 26] width 93 height 33
click at [1476, 25] on div at bounding box center [784, 386] width 1568 height 773
click at [1490, 31] on button "Schedule" at bounding box center [1491, 26] width 86 height 33
click at [1230, 205] on div at bounding box center [784, 386] width 1568 height 773
click at [1508, 35] on button "Schedule" at bounding box center [1491, 26] width 86 height 33
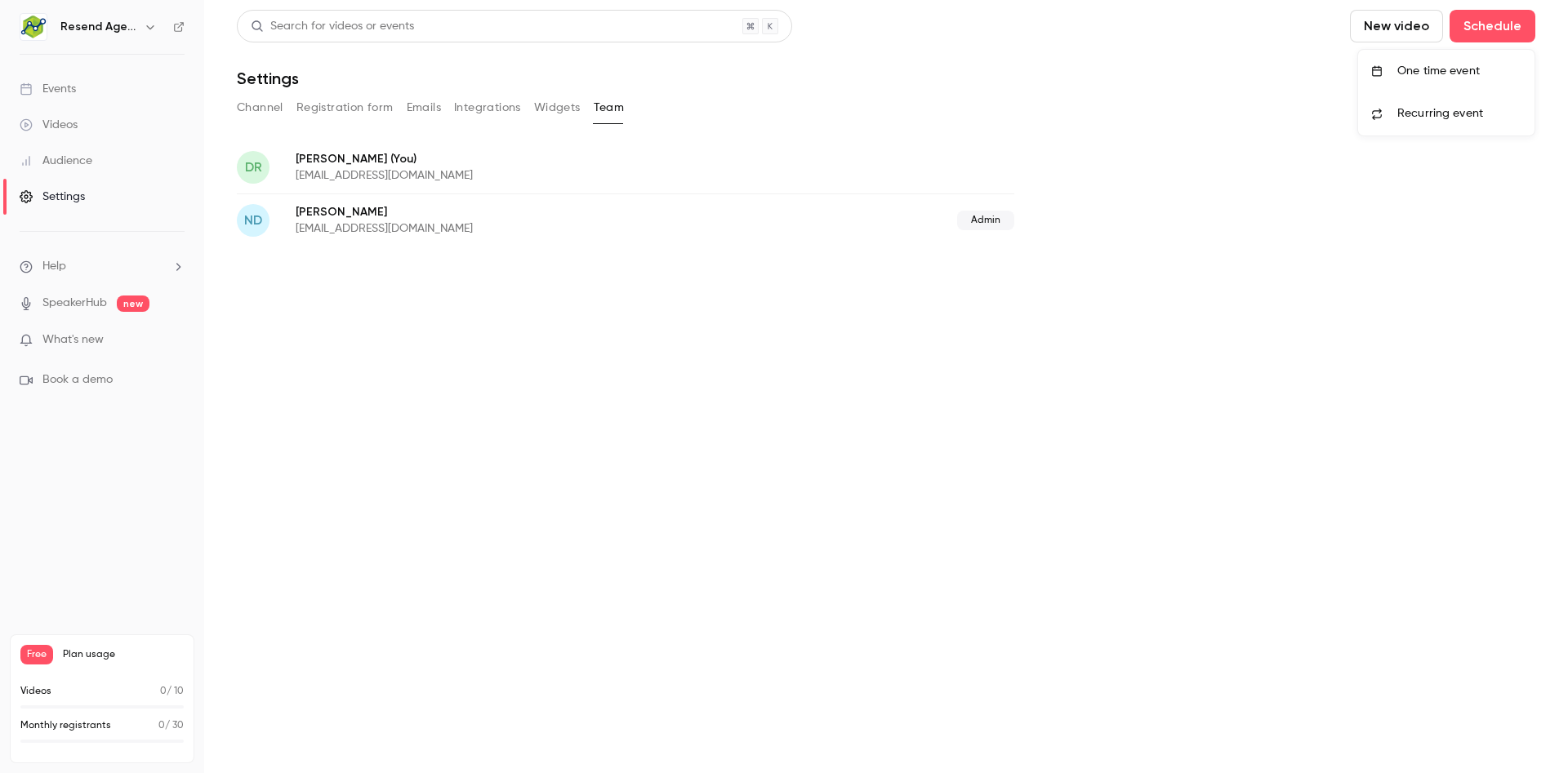
click at [1443, 81] on li "One time event" at bounding box center [1446, 71] width 177 height 43
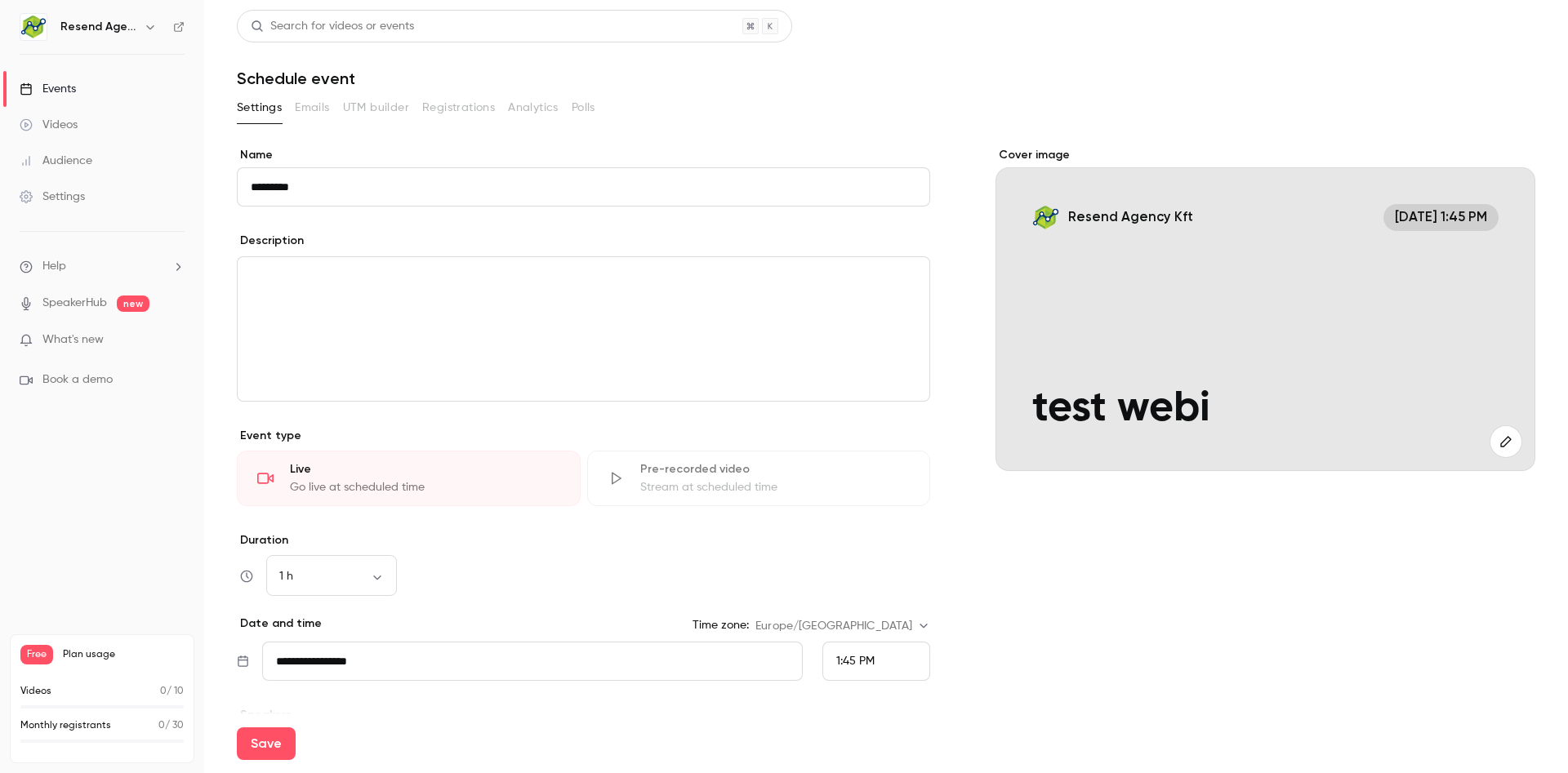
type input "*********"
click at [347, 283] on p "editor" at bounding box center [583, 276] width 665 height 20
click at [1039, 631] on div "Cover image Resend Agency Kft [DATE] 1:45 PM test webi" at bounding box center [1265, 494] width 540 height 696
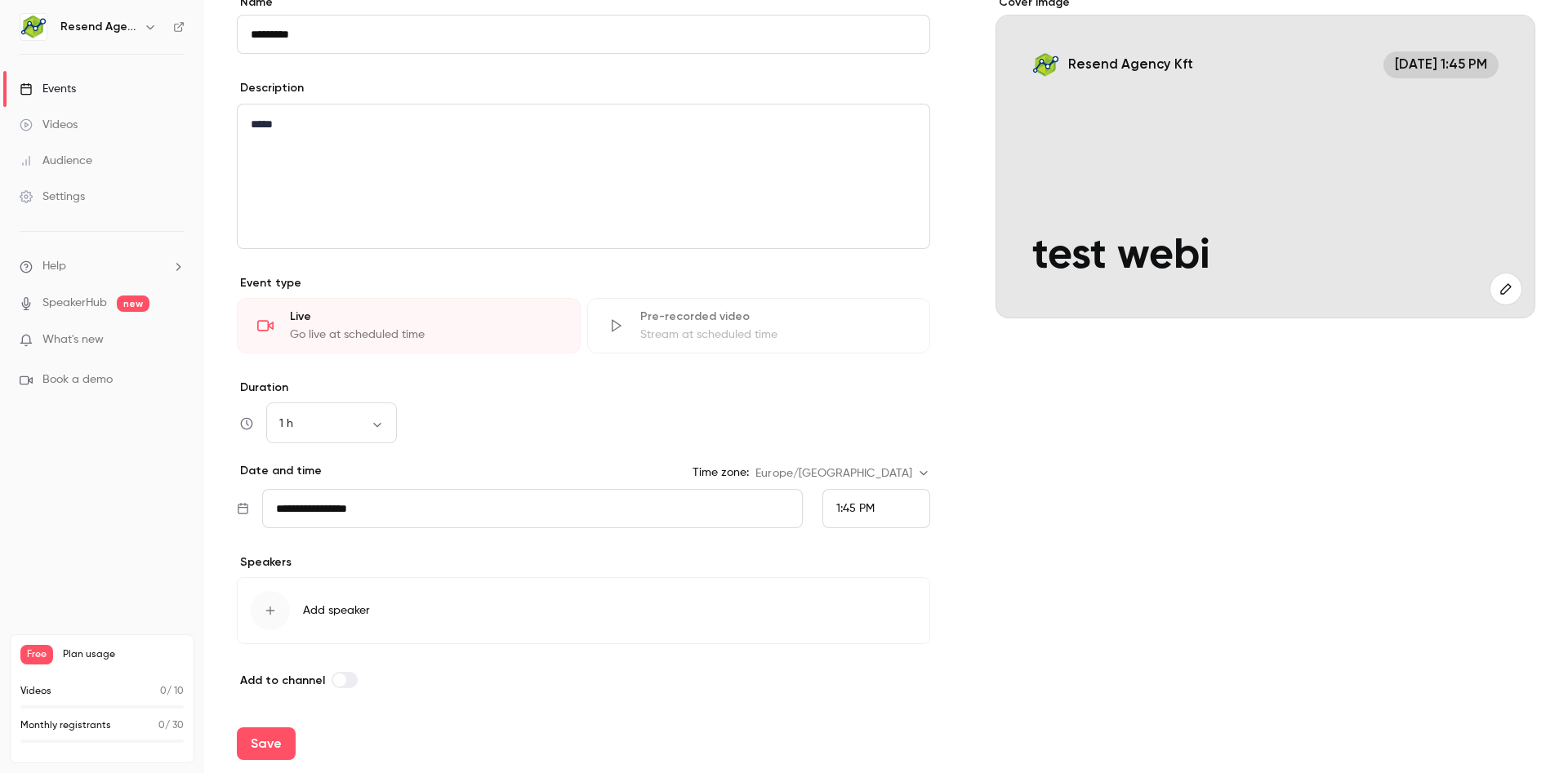
scroll to position [154, 0]
click at [350, 415] on body "**********" at bounding box center [784, 386] width 1568 height 773
click at [327, 470] on li "15 min" at bounding box center [332, 475] width 130 height 43
type input "**"
click at [593, 411] on div "15 min ** ​" at bounding box center [583, 421] width 693 height 39
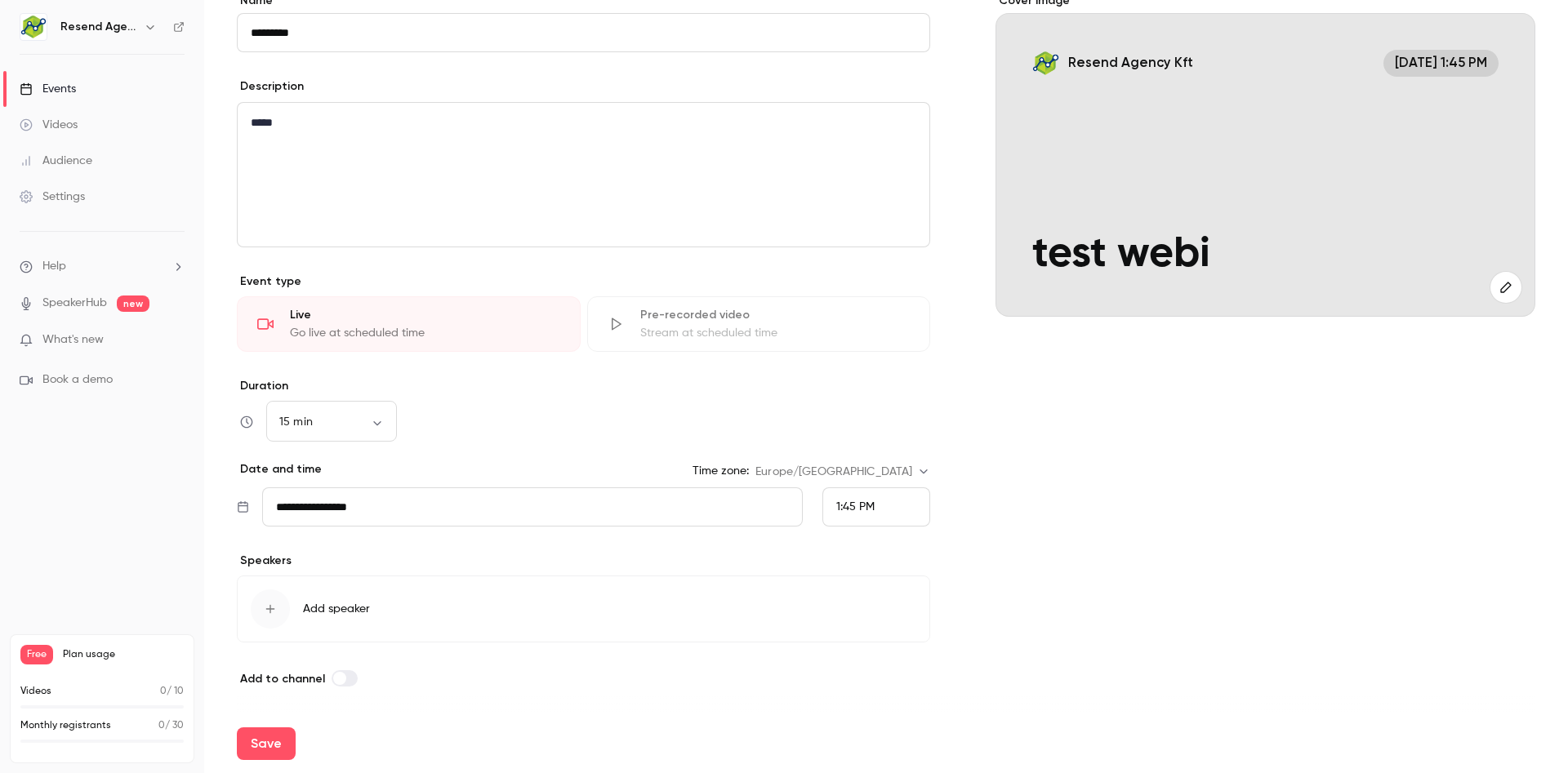
click at [869, 507] on span "1:45 PM" at bounding box center [855, 507] width 39 height 11
click at [842, 301] on li "2:00 PM" at bounding box center [876, 293] width 106 height 43
click at [656, 429] on div "15 min ** ​" at bounding box center [583, 421] width 693 height 39
click at [867, 501] on span "2:00 PM" at bounding box center [857, 507] width 42 height 11
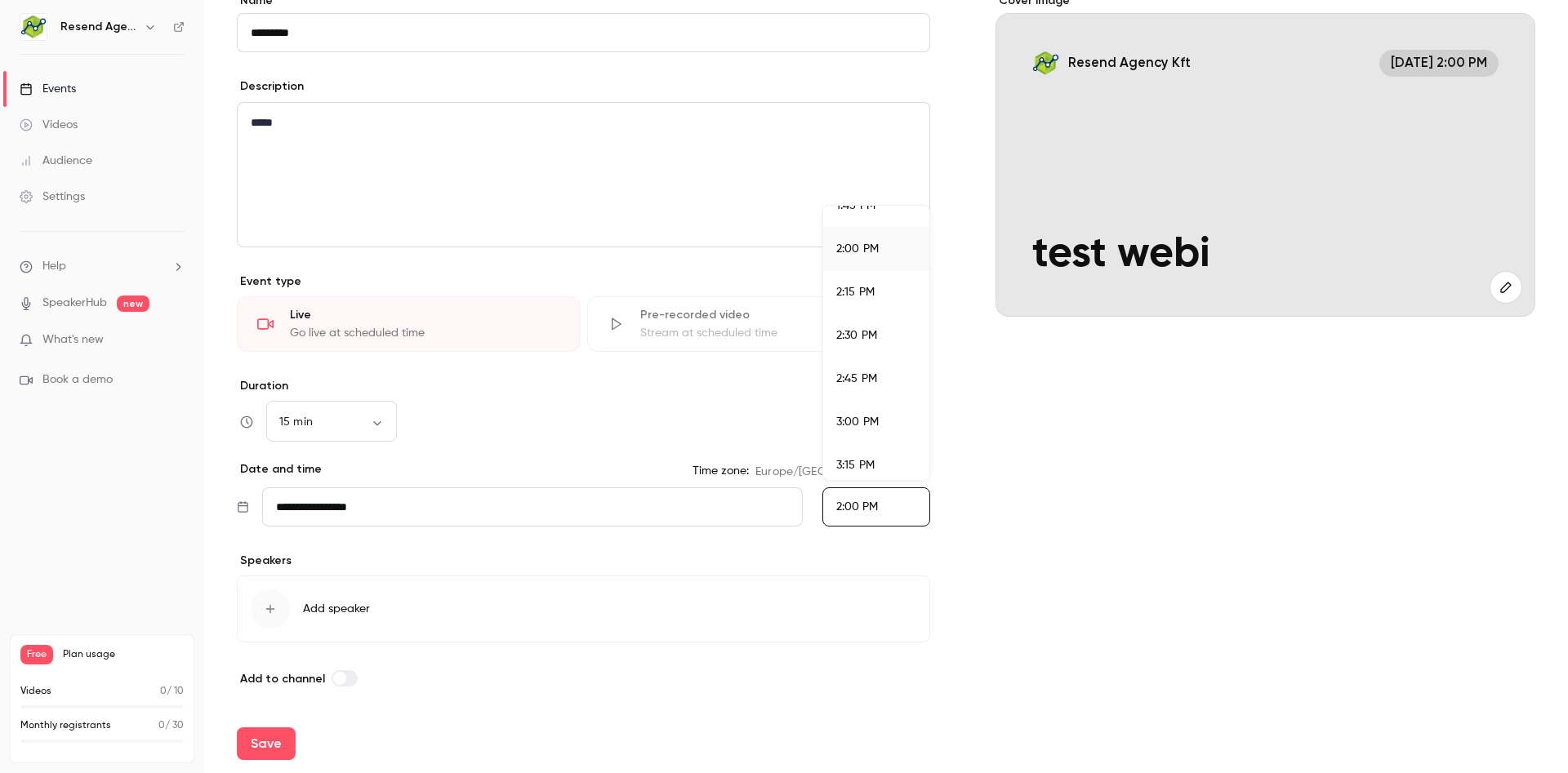
scroll to position [2494, 0]
click at [866, 408] on span "4:00 PM" at bounding box center [858, 409] width 43 height 11
click at [578, 453] on div "**********" at bounding box center [583, 452] width 693 height 148
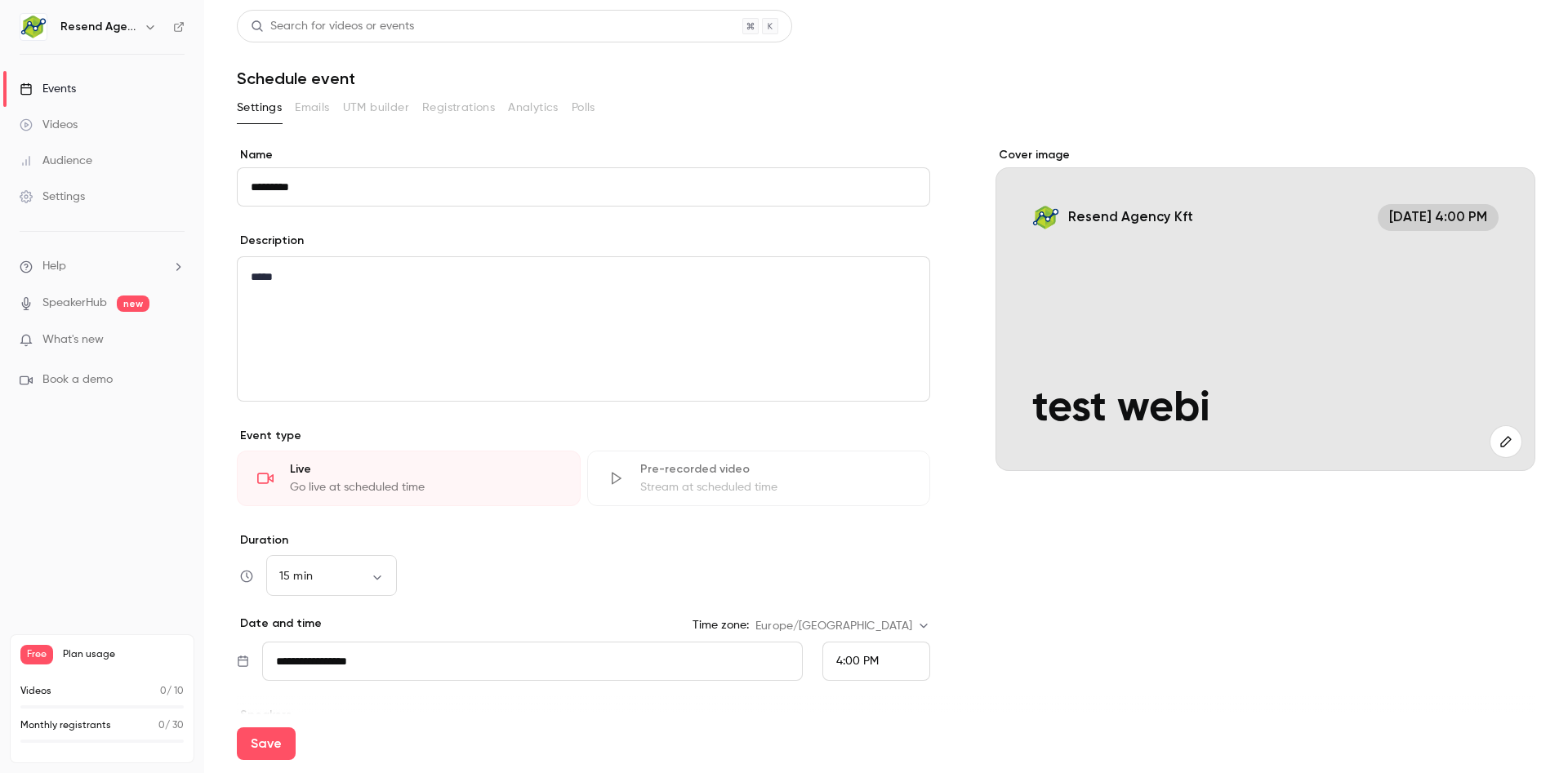
click at [349, 185] on input "*********" at bounding box center [583, 186] width 693 height 39
click at [351, 190] on input "*********" at bounding box center [583, 186] width 693 height 39
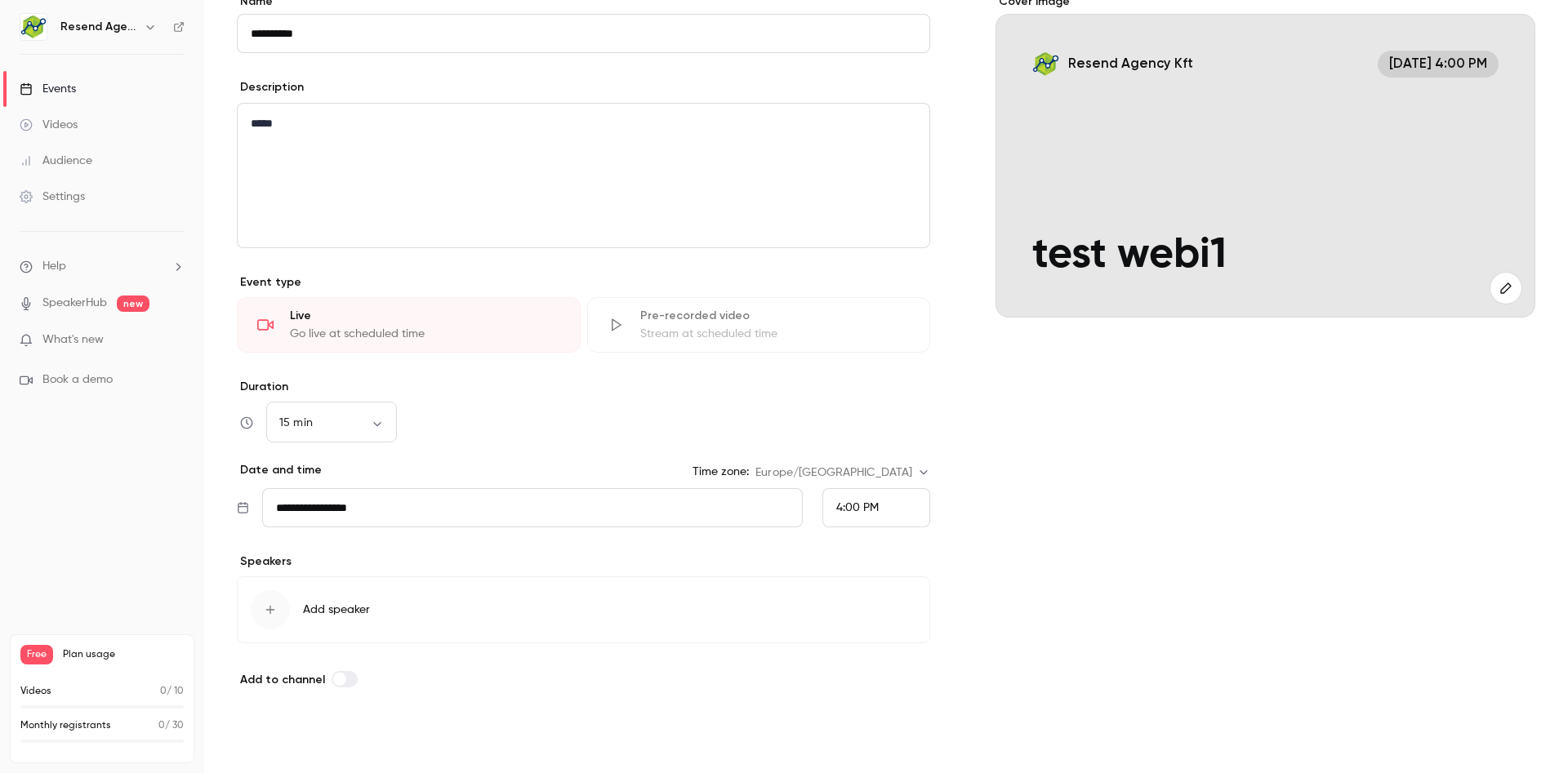
scroll to position [154, 0]
type input "**********"
click at [261, 747] on button "Save" at bounding box center [267, 744] width 59 height 33
type input "**"
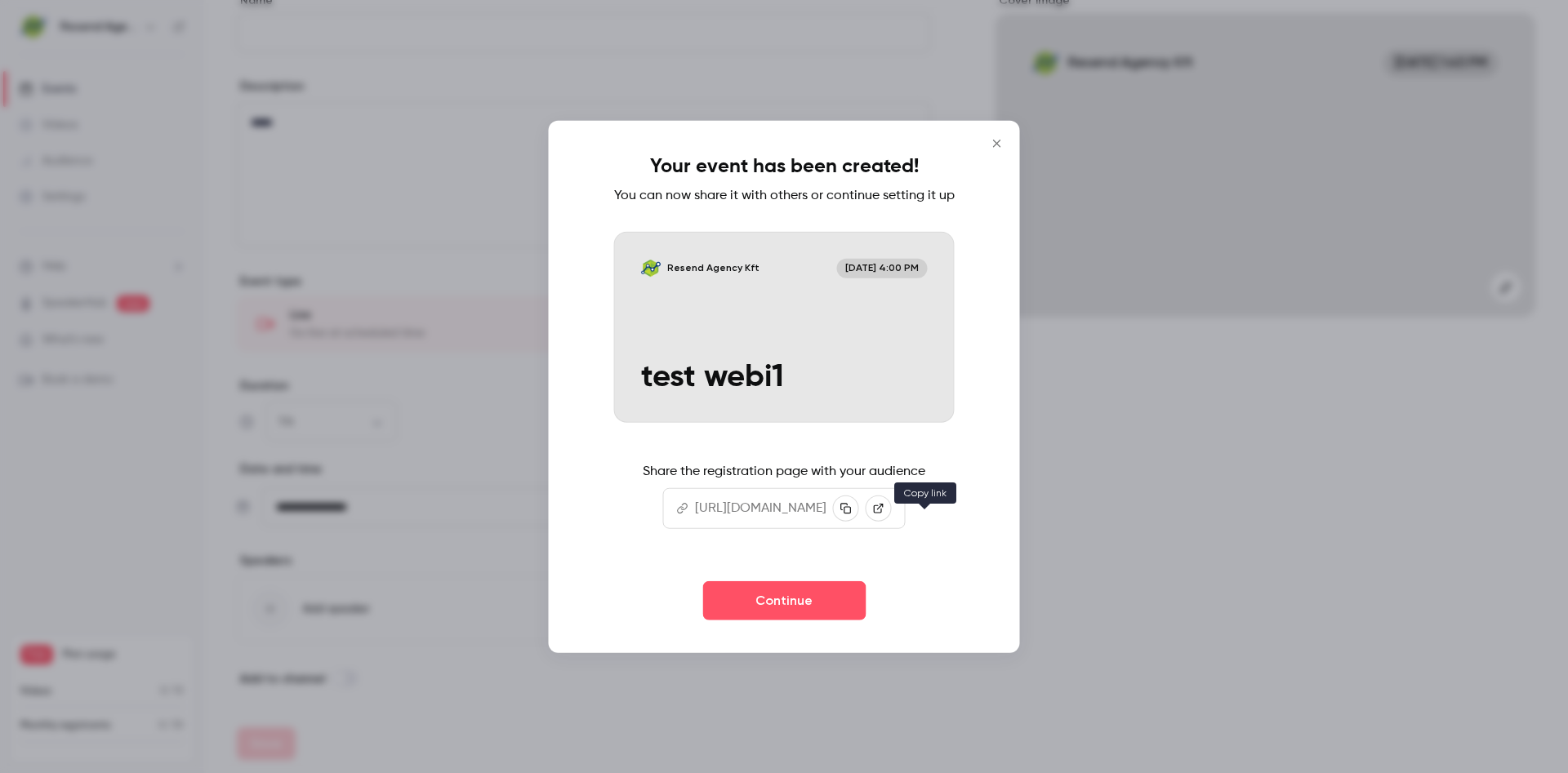
click at [852, 514] on icon "button" at bounding box center [846, 508] width 11 height 11
click at [790, 616] on button "Continue" at bounding box center [784, 600] width 164 height 39
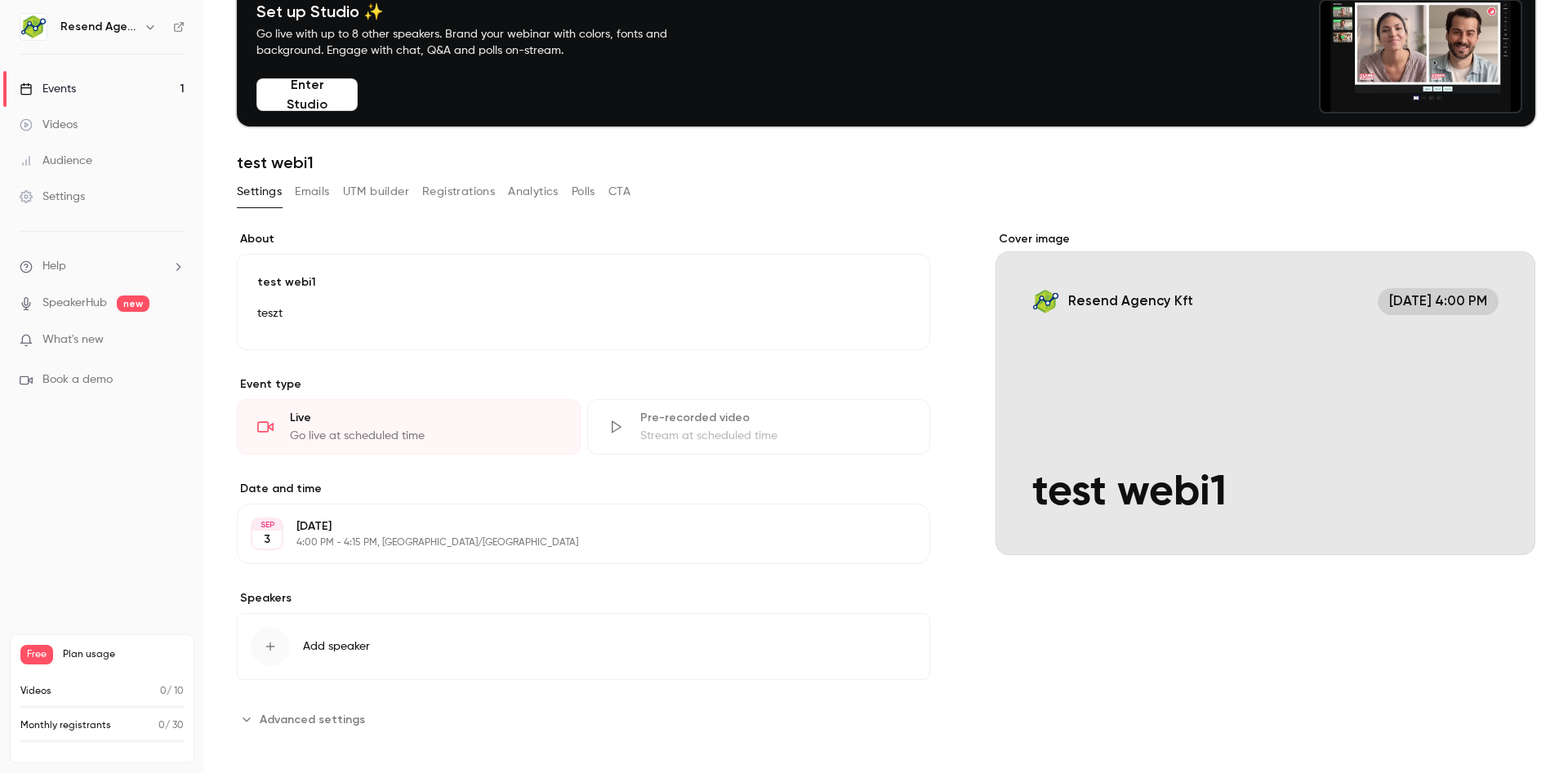
scroll to position [91, 0]
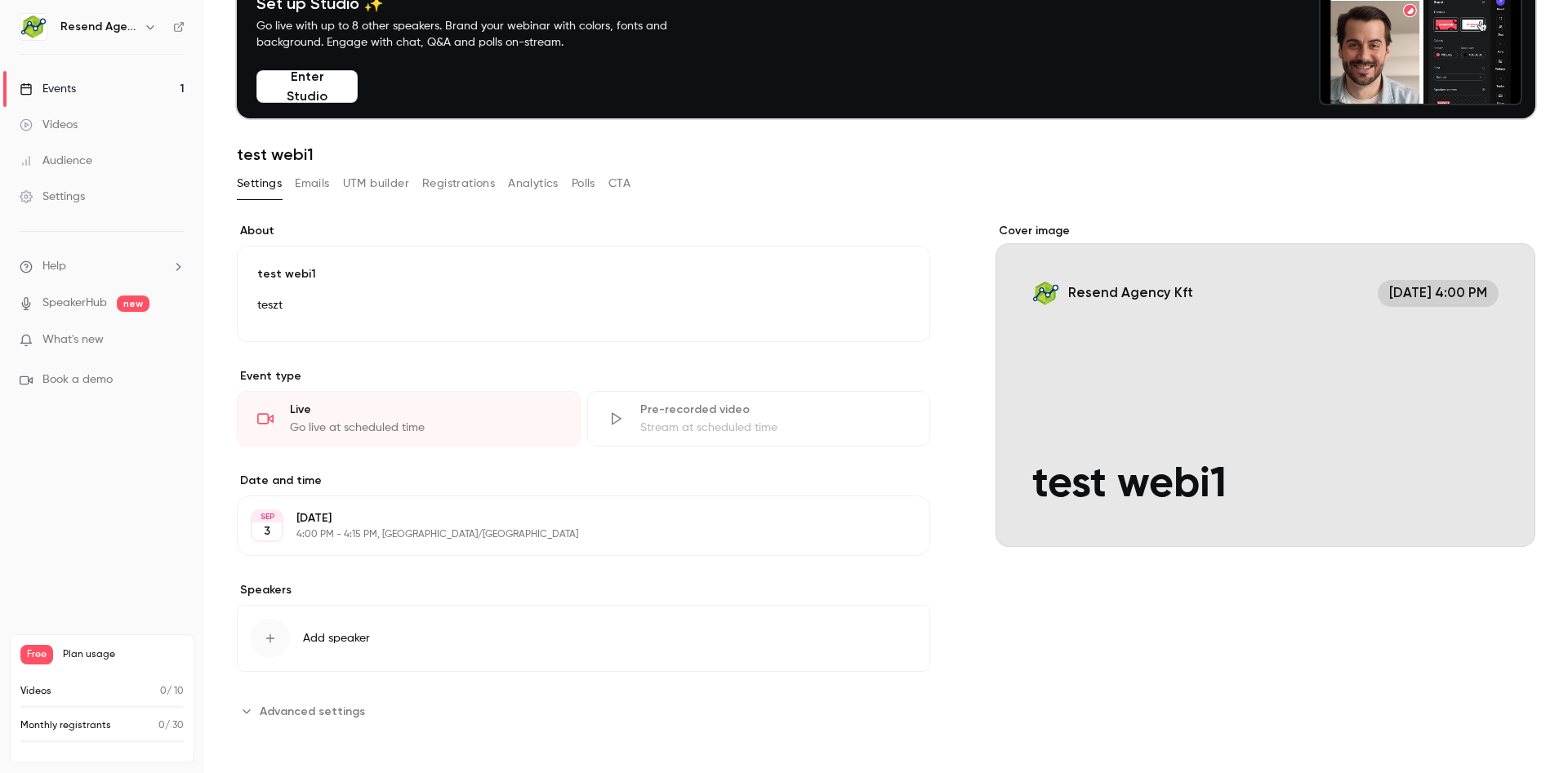
click at [319, 193] on button "Emails" at bounding box center [312, 184] width 34 height 26
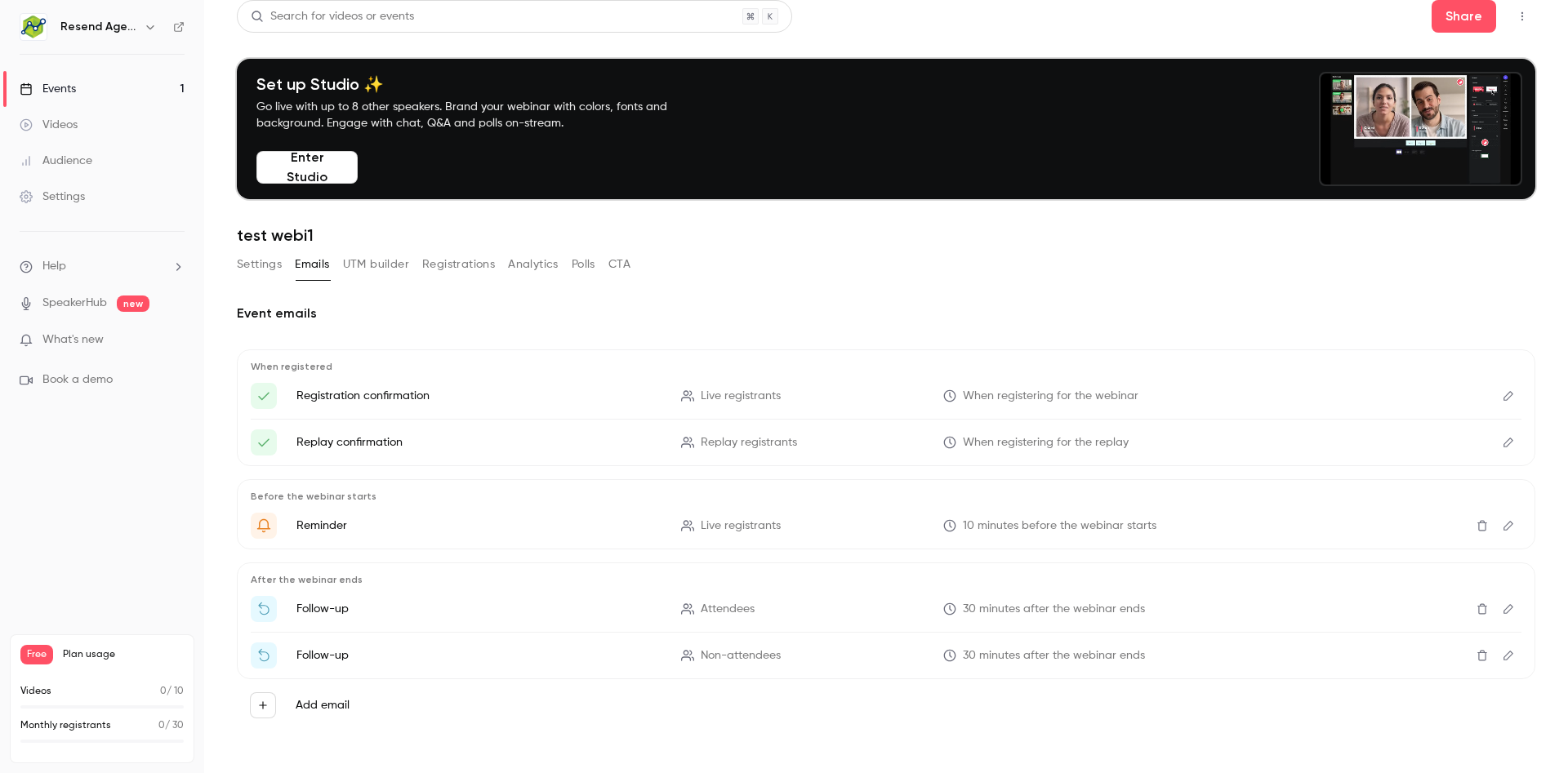
scroll to position [10, 0]
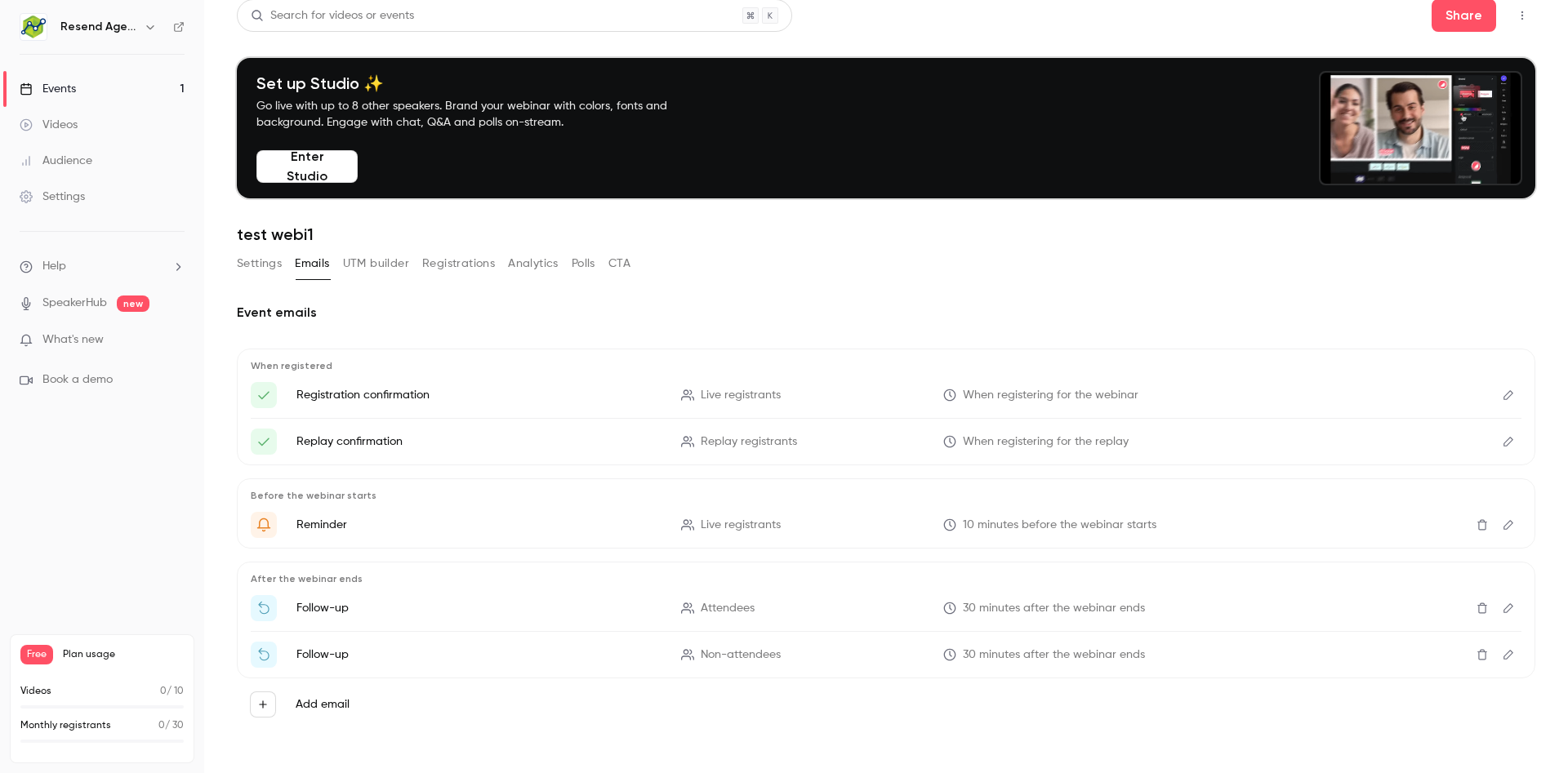
click at [362, 256] on button "UTM builder" at bounding box center [376, 264] width 66 height 26
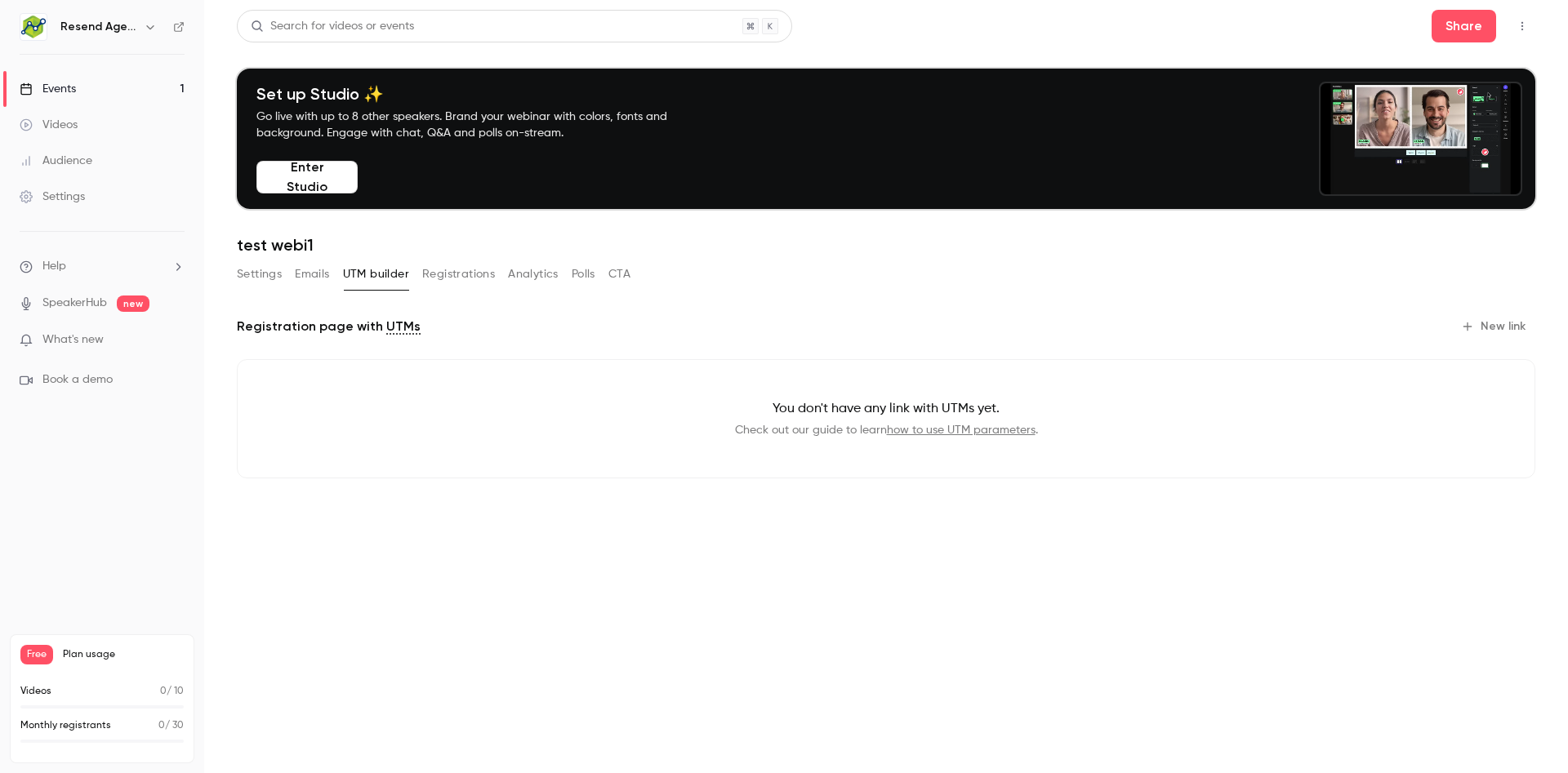
click at [468, 271] on button "Registrations" at bounding box center [458, 274] width 73 height 26
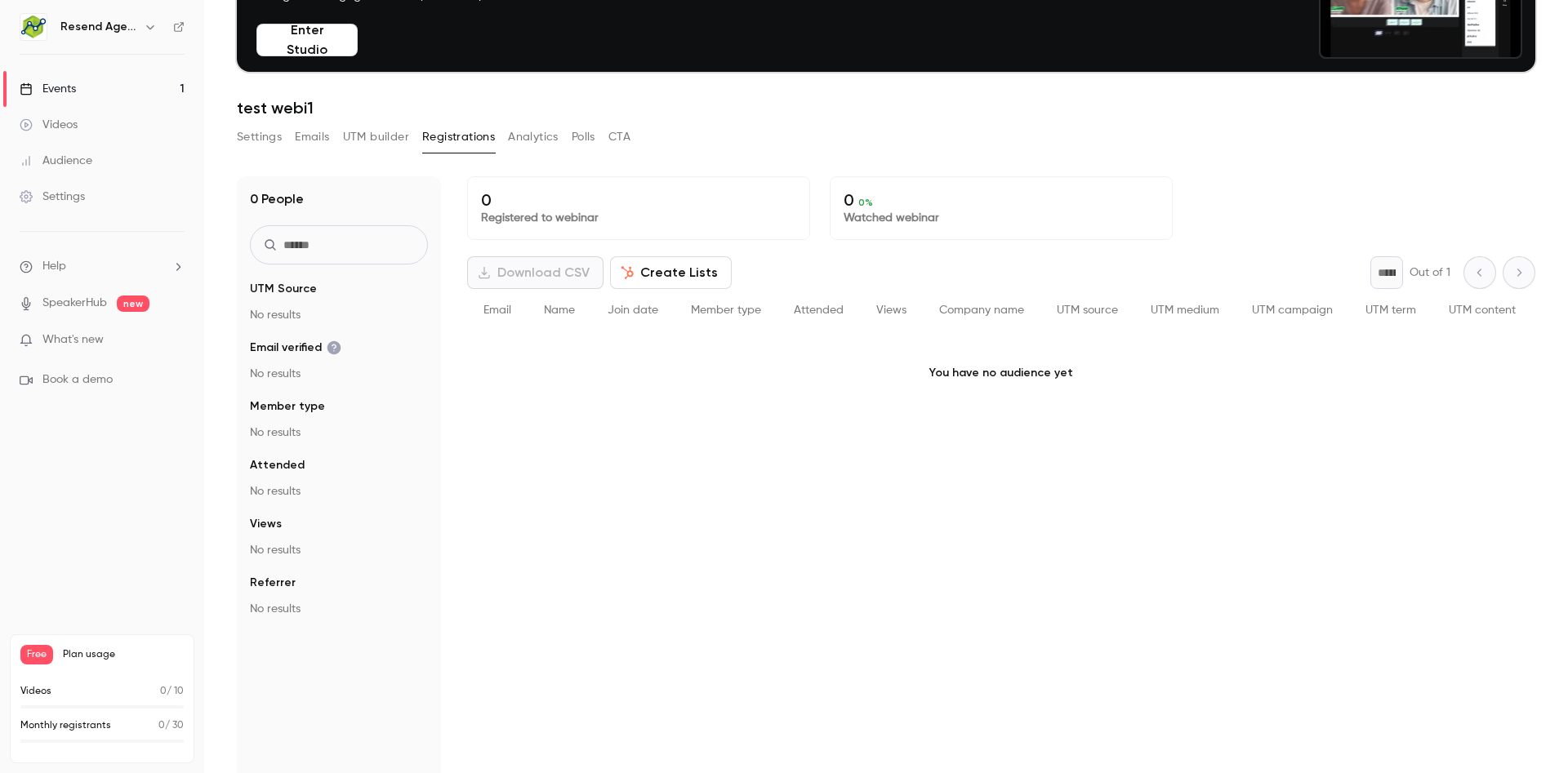
scroll to position [160, 0]
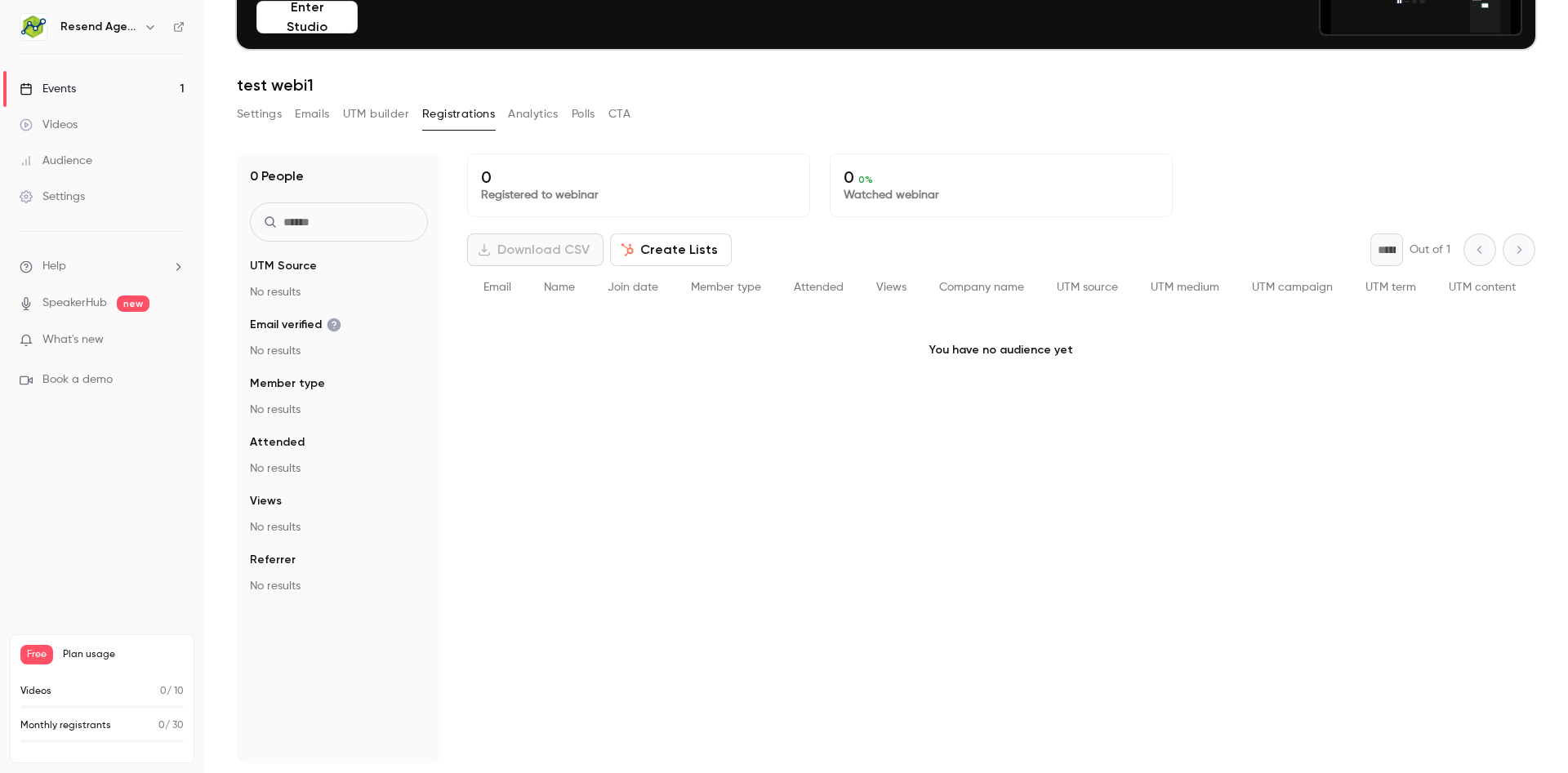
click at [546, 118] on button "Analytics" at bounding box center [533, 114] width 51 height 26
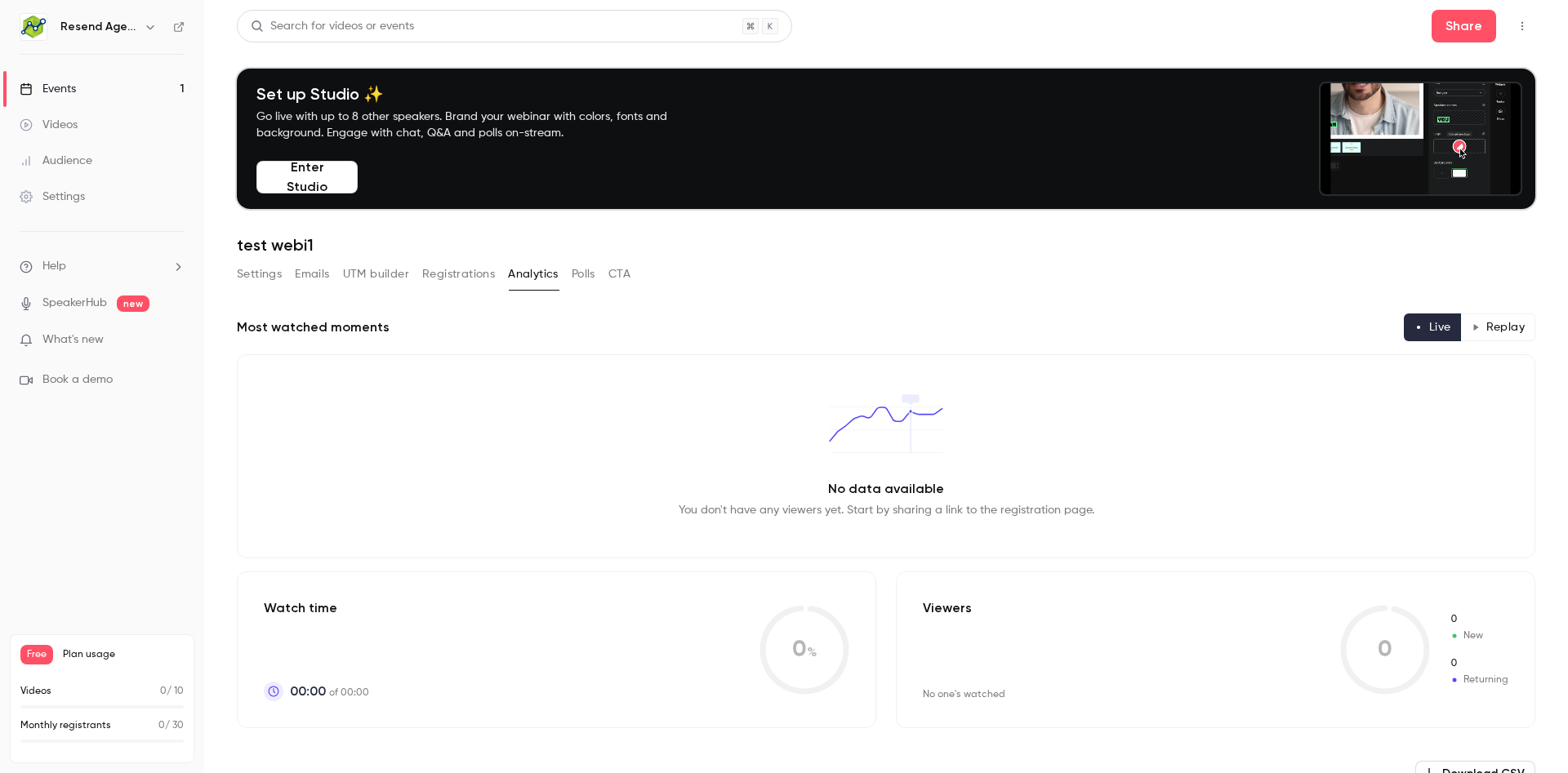
click at [580, 270] on button "Polls" at bounding box center [583, 274] width 24 height 26
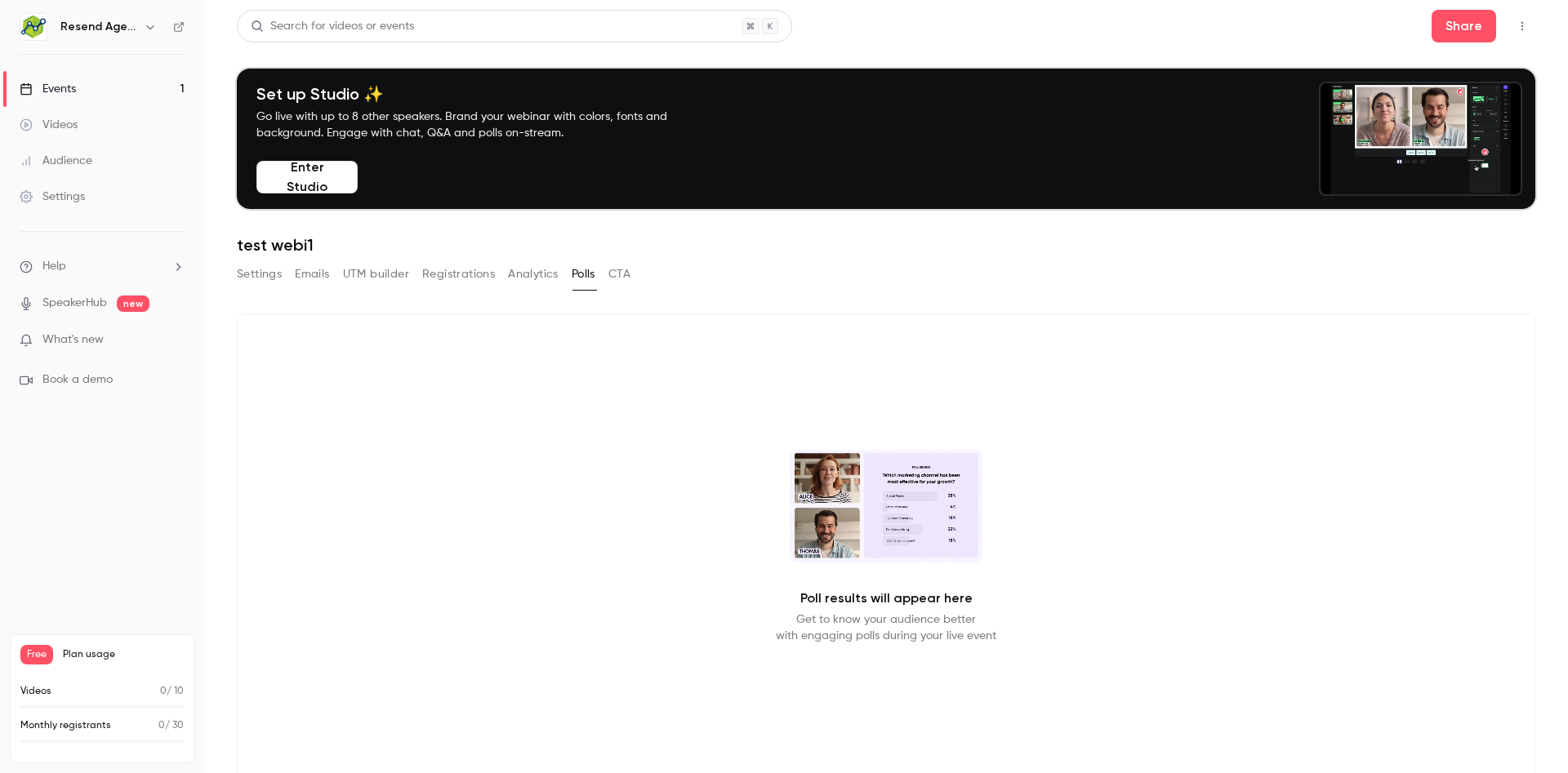
click at [622, 281] on button "CTA" at bounding box center [619, 274] width 22 height 26
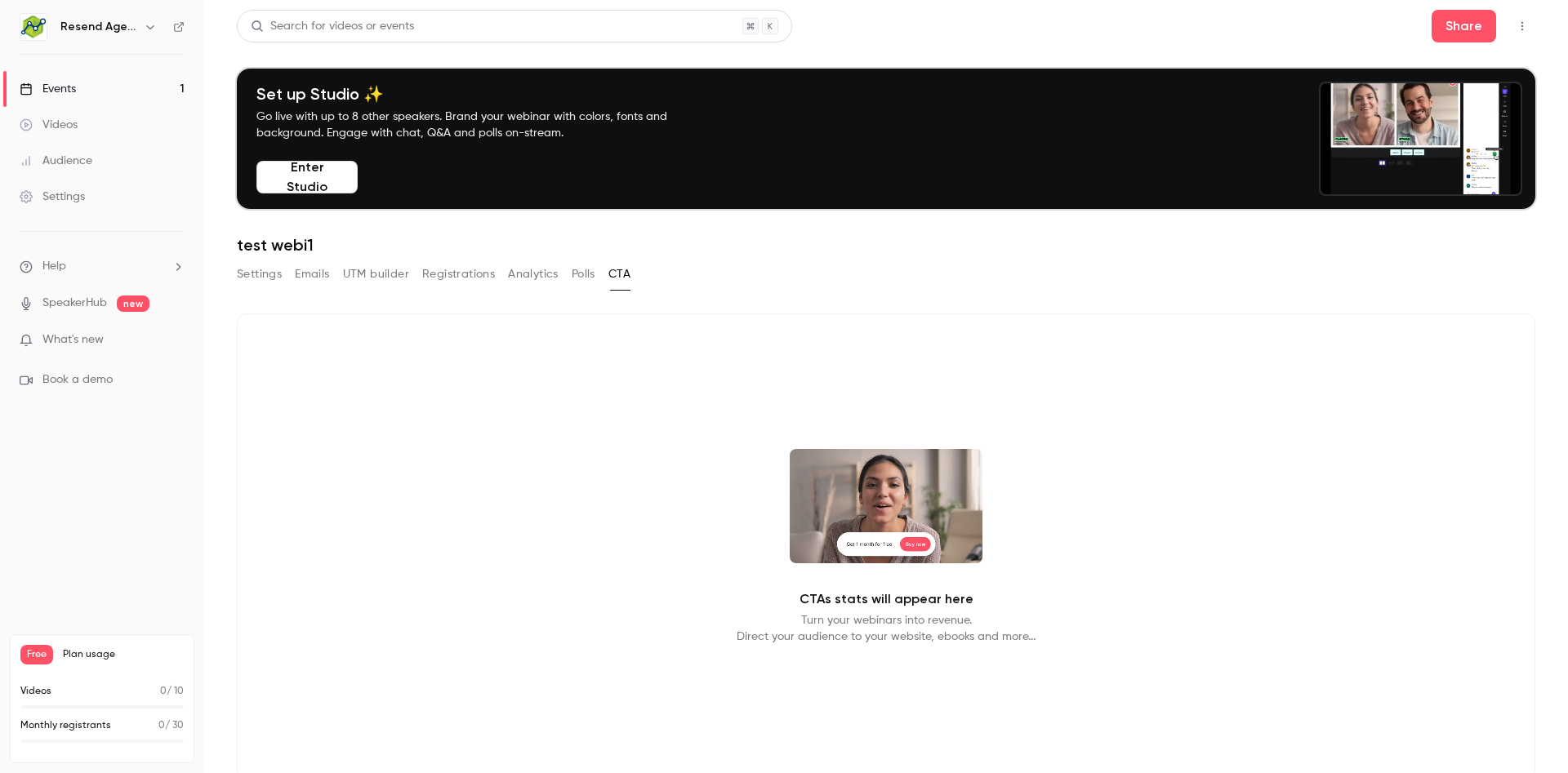
click at [248, 279] on button "Settings" at bounding box center [260, 274] width 45 height 26
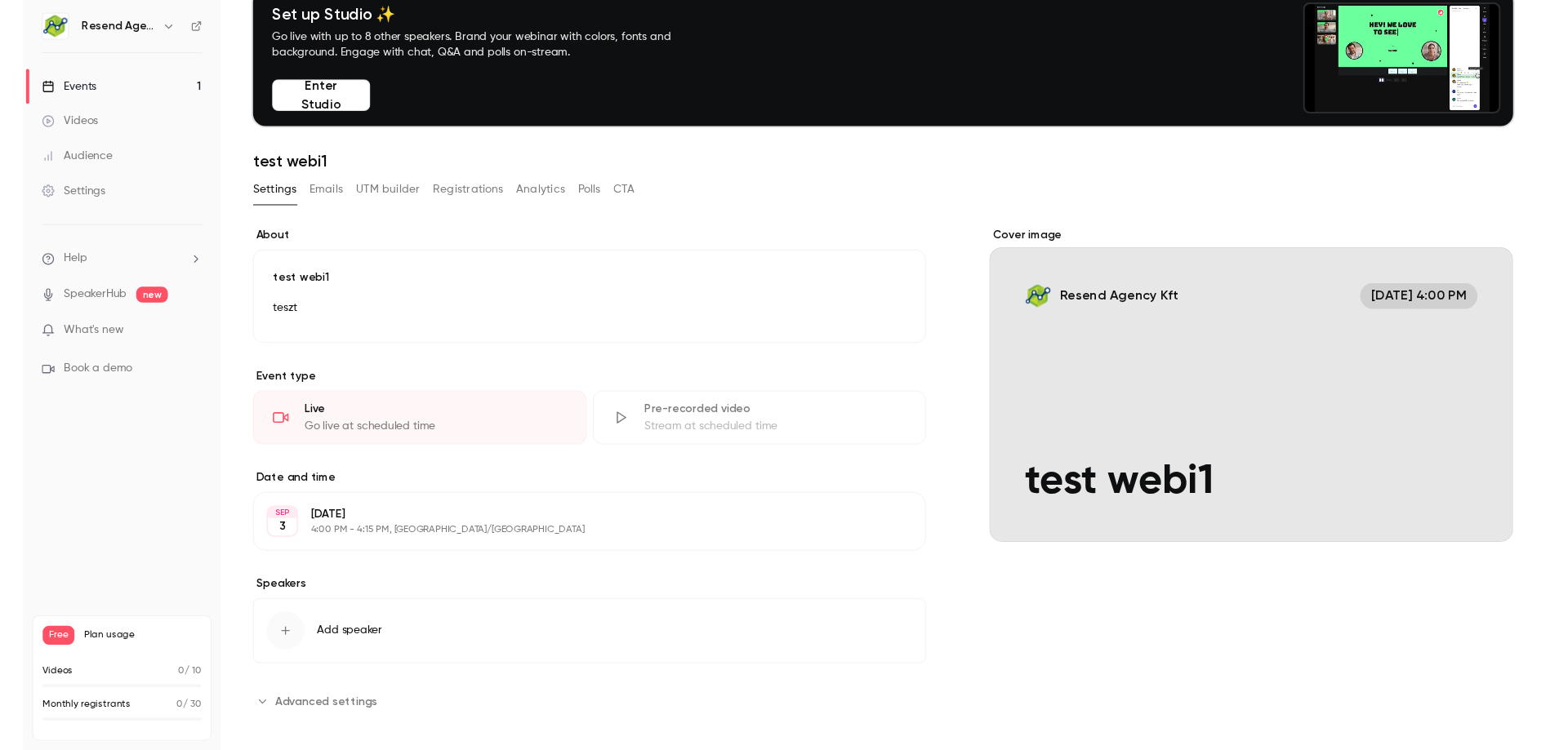
scroll to position [91, 0]
